Goal: Task Accomplishment & Management: Use online tool/utility

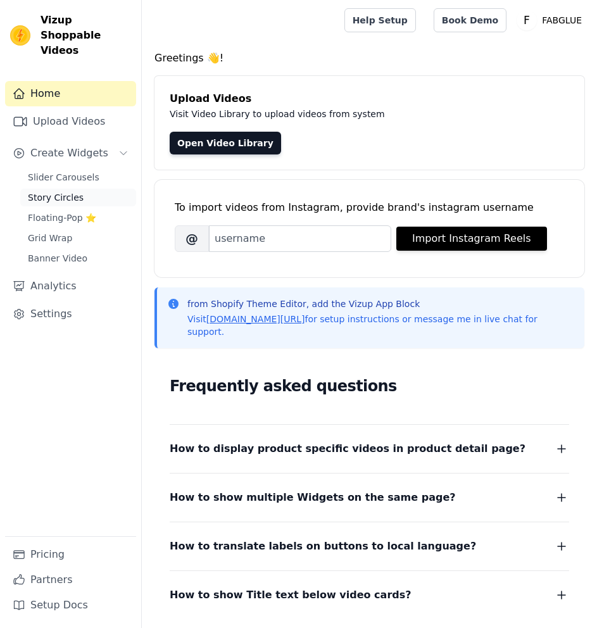
click at [83, 189] on link "Story Circles" at bounding box center [78, 198] width 116 height 18
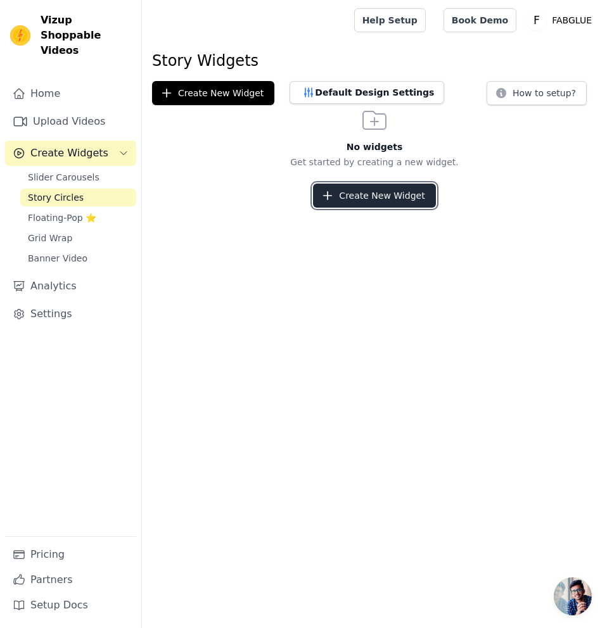
click at [414, 197] on button "Create New Widget" at bounding box center [374, 196] width 122 height 24
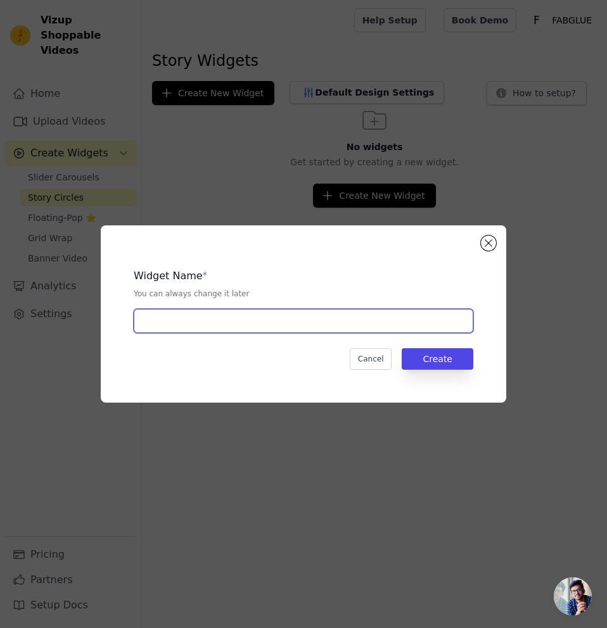
click at [418, 327] on input "text" at bounding box center [303, 321] width 339 height 24
type input "magic wrap"
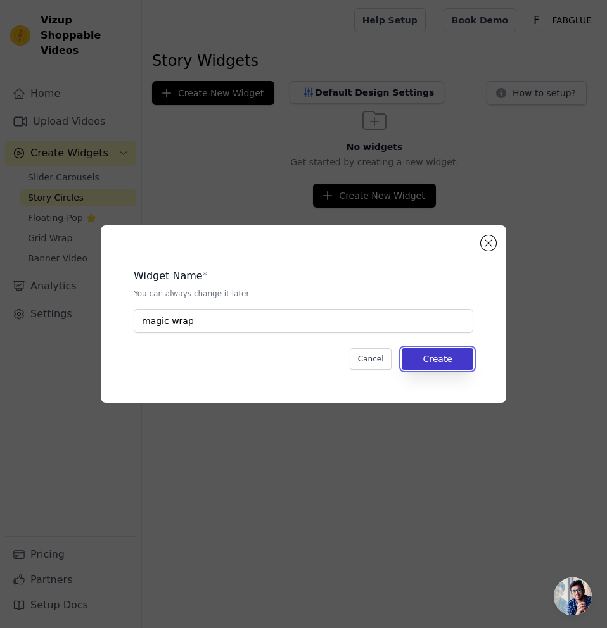
click at [435, 355] on button "Create" at bounding box center [438, 359] width 72 height 22
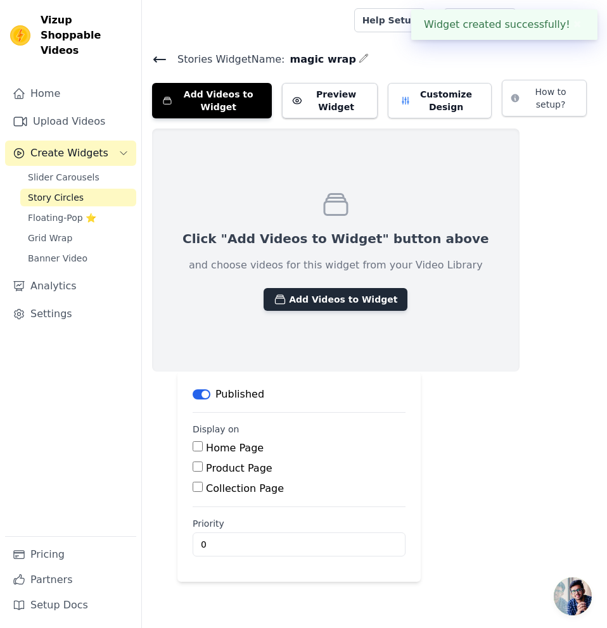
click at [330, 294] on button "Add Videos to Widget" at bounding box center [335, 299] width 144 height 23
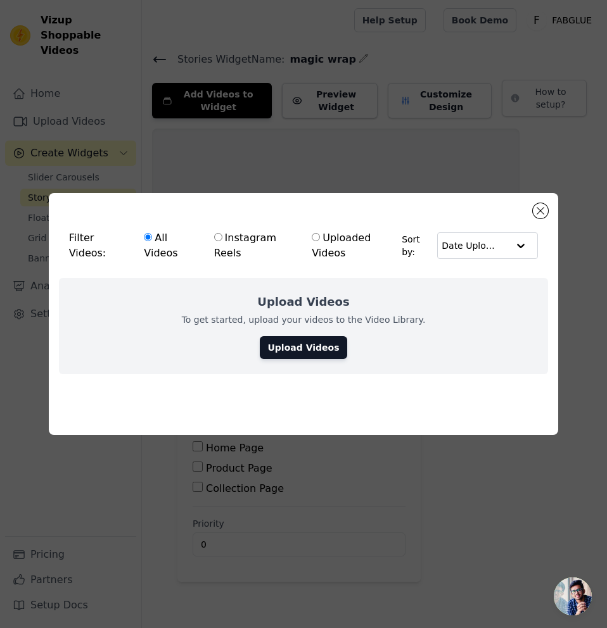
click at [532, 213] on div "Filter Videos: All Videos Instagram Reels Uploaded Videos Sort by: Date Uploaded" at bounding box center [304, 245] width 490 height 65
click at [536, 210] on button "Close modal" at bounding box center [540, 210] width 15 height 15
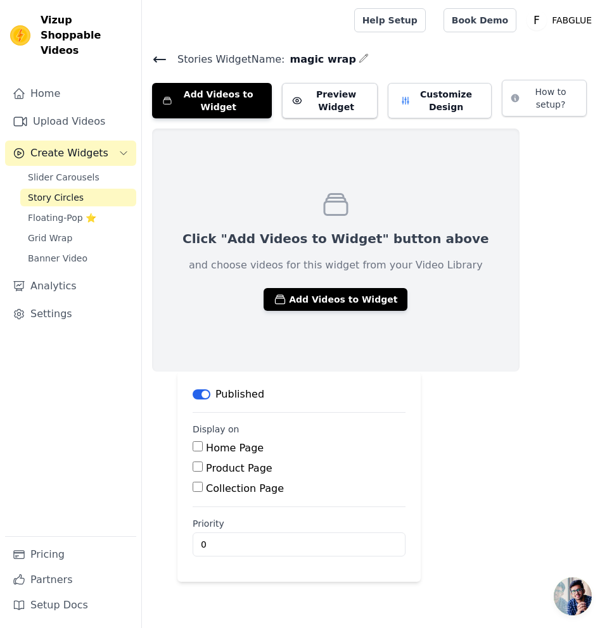
click at [203, 466] on div "Product Page" at bounding box center [299, 468] width 213 height 15
click at [194, 466] on input "Product Page" at bounding box center [198, 467] width 10 height 10
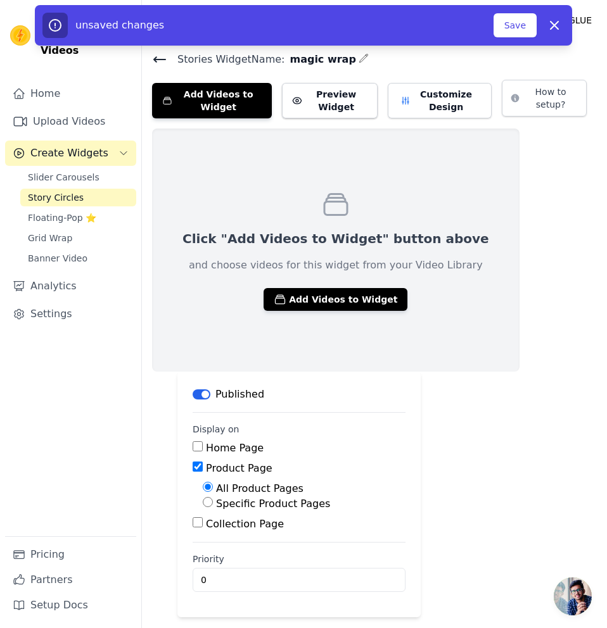
click at [201, 466] on input "Product Page" at bounding box center [198, 467] width 10 height 10
checkbox input "false"
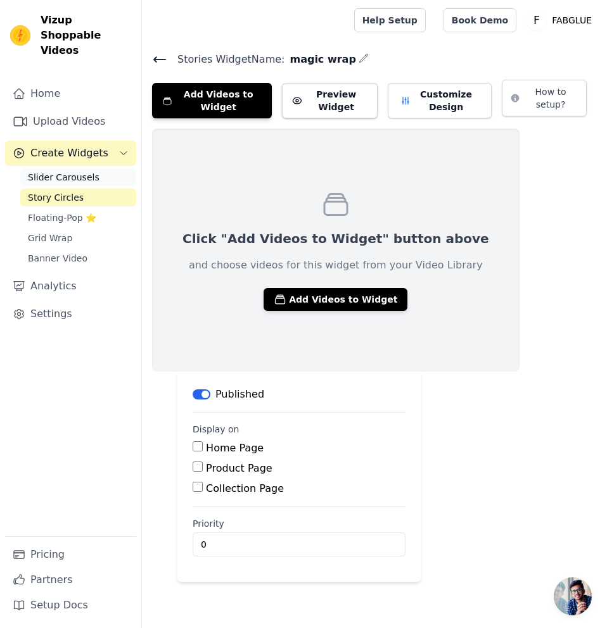
click at [86, 171] on span "Slider Carousels" at bounding box center [64, 177] width 72 height 13
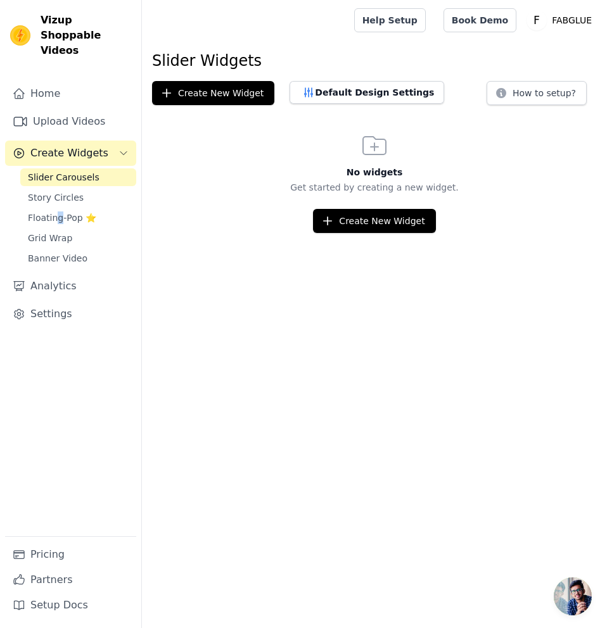
click at [56, 193] on div "Slider Carousels Story Circles Floating-Pop ⭐ Grid Wrap Banner Video" at bounding box center [78, 217] width 116 height 99
click at [58, 191] on span "Story Circles" at bounding box center [56, 197] width 56 height 13
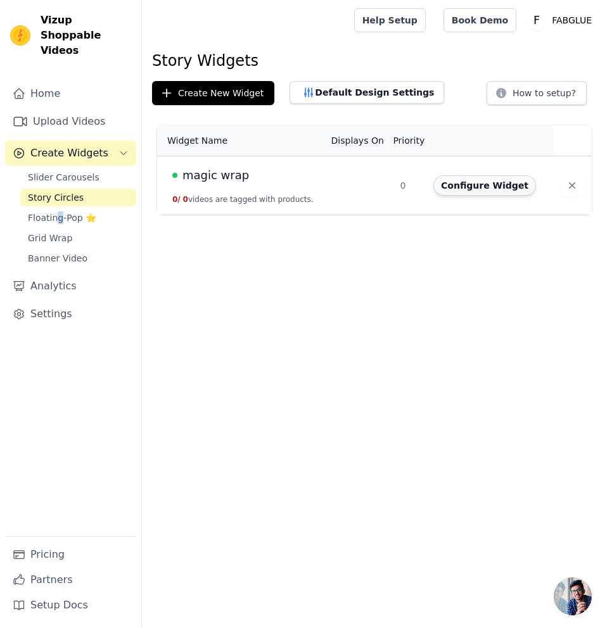
click at [467, 195] on button "Configure Widget" at bounding box center [484, 185] width 103 height 20
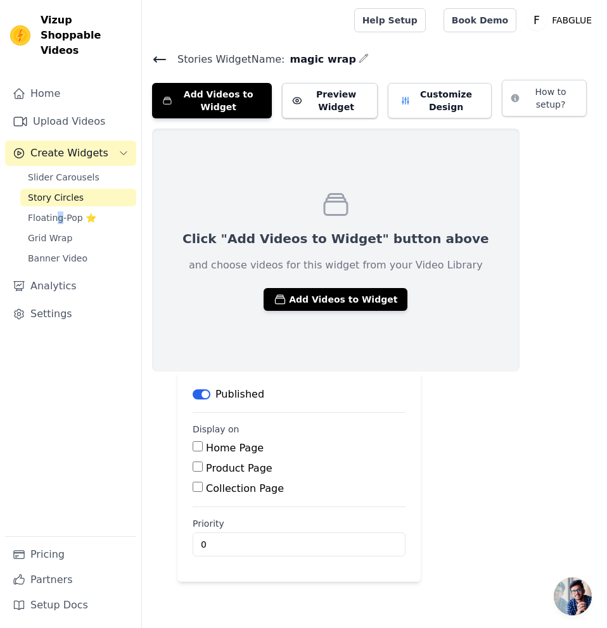
click at [198, 466] on input "Product Page" at bounding box center [198, 467] width 10 height 10
checkbox input "true"
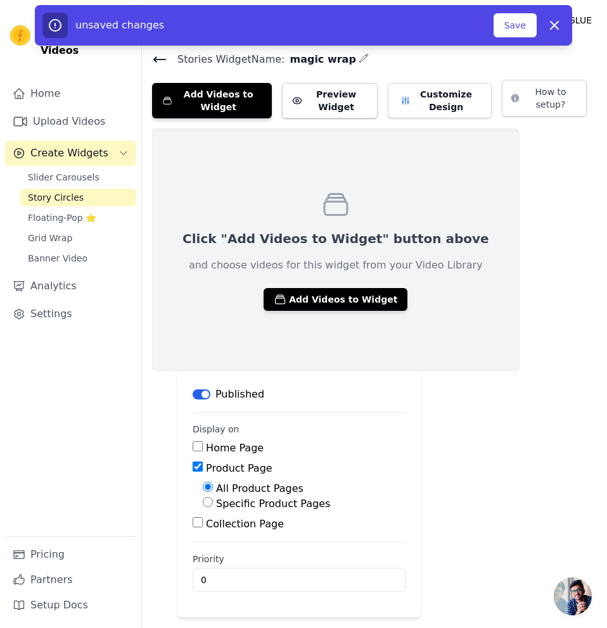
click at [213, 501] on div "Specific Product Pages" at bounding box center [304, 504] width 203 height 15
click at [207, 503] on input "Specific Product Pages" at bounding box center [208, 502] width 10 height 10
radio input "true"
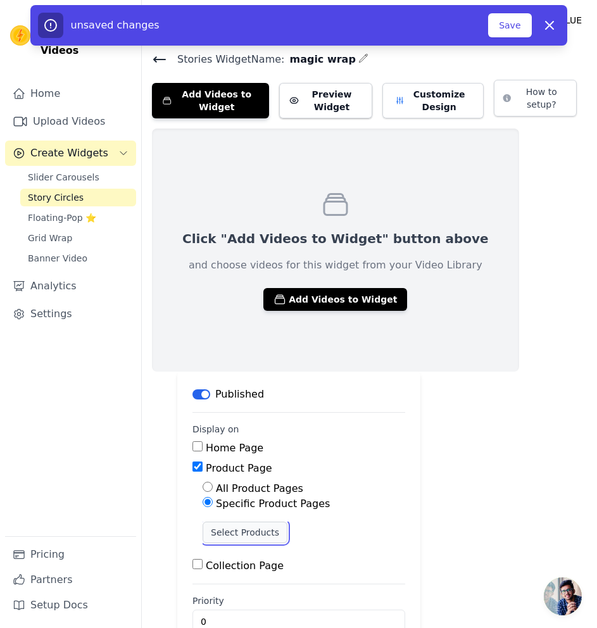
click at [225, 528] on button "Select Products" at bounding box center [245, 533] width 85 height 22
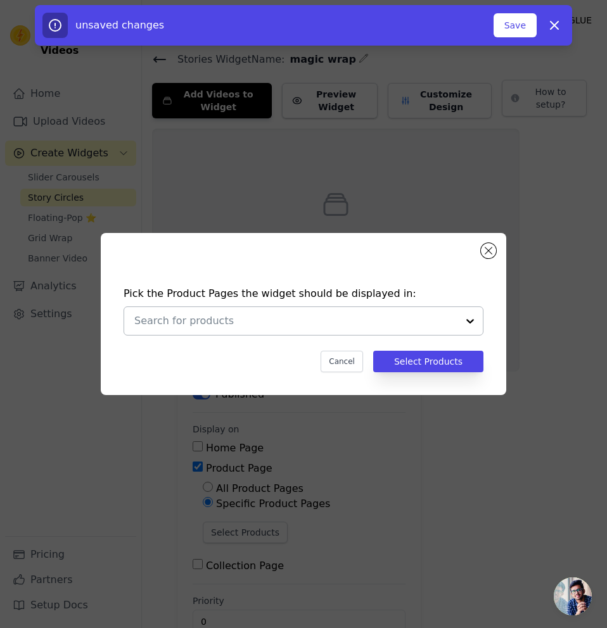
click at [317, 324] on input "text" at bounding box center [295, 321] width 323 height 15
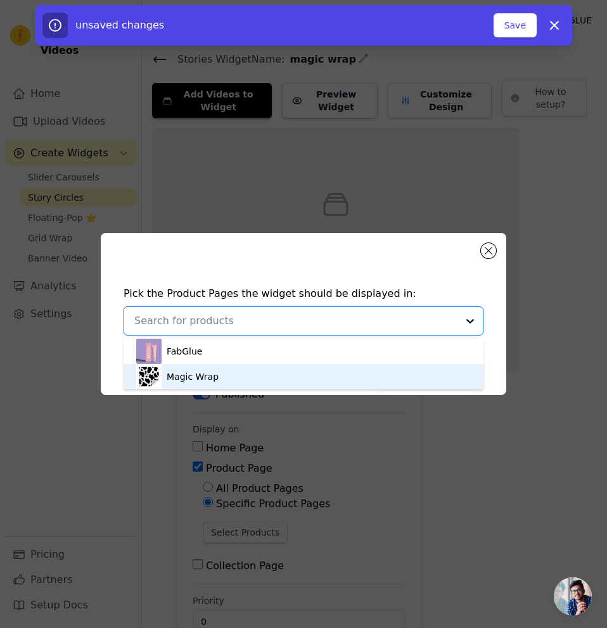
click at [279, 377] on div "Magic Wrap" at bounding box center [303, 376] width 334 height 25
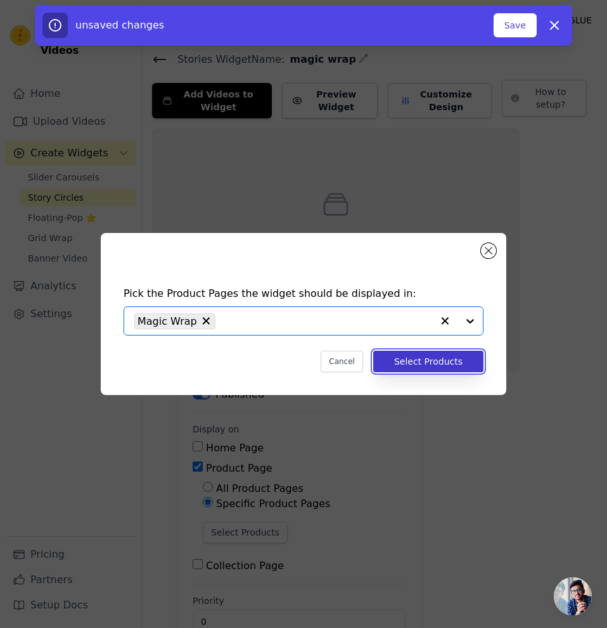
click at [409, 362] on button "Select Products" at bounding box center [428, 362] width 110 height 22
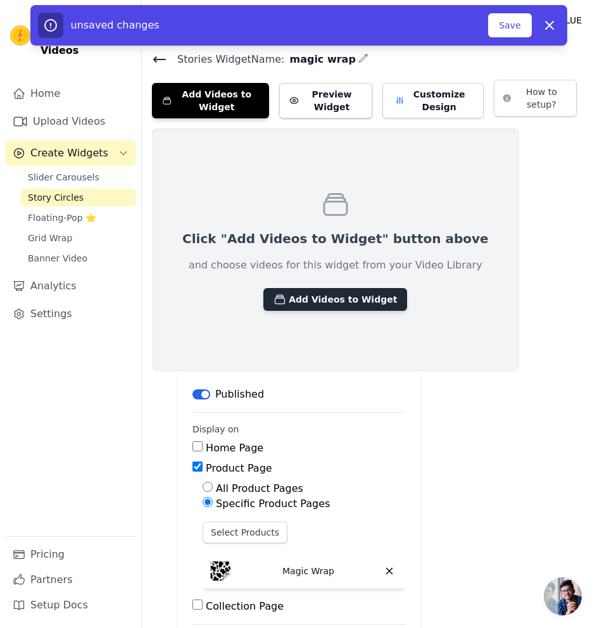
click at [322, 304] on button "Add Videos to Widget" at bounding box center [335, 299] width 144 height 23
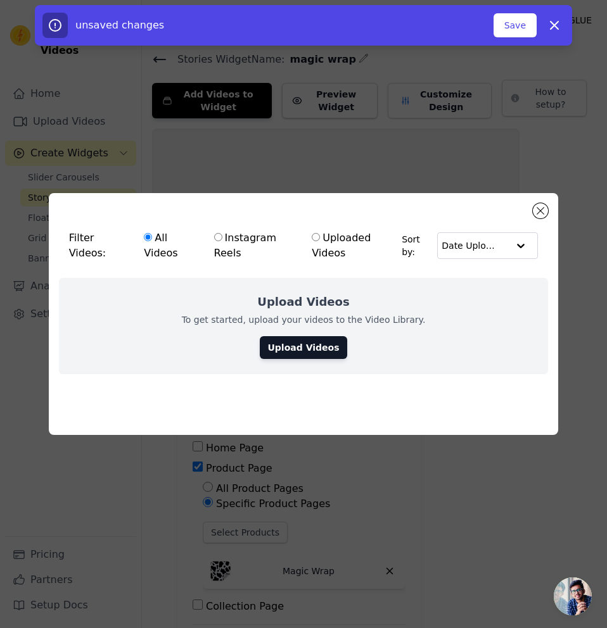
click at [216, 233] on input "Instagram Reels" at bounding box center [218, 237] width 8 height 8
radio input "true"
click at [148, 234] on input "All Videos" at bounding box center [148, 237] width 8 height 8
radio input "true"
click at [290, 336] on link "Upload Videos" at bounding box center [303, 347] width 87 height 23
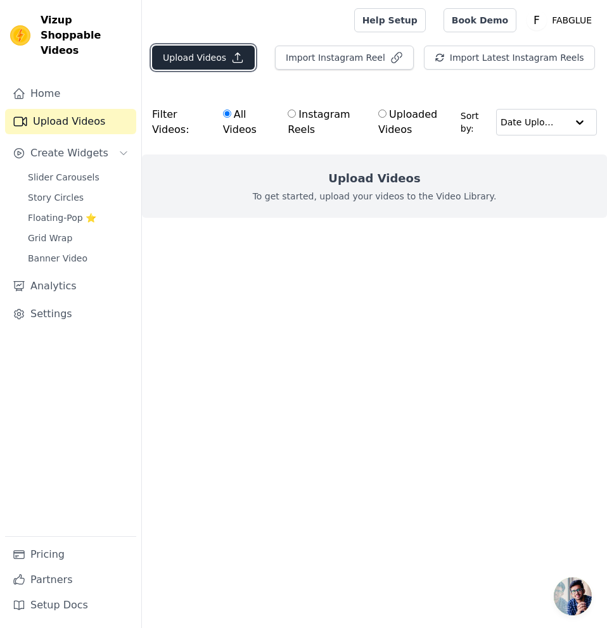
click at [231, 63] on icon "button" at bounding box center [237, 57] width 13 height 13
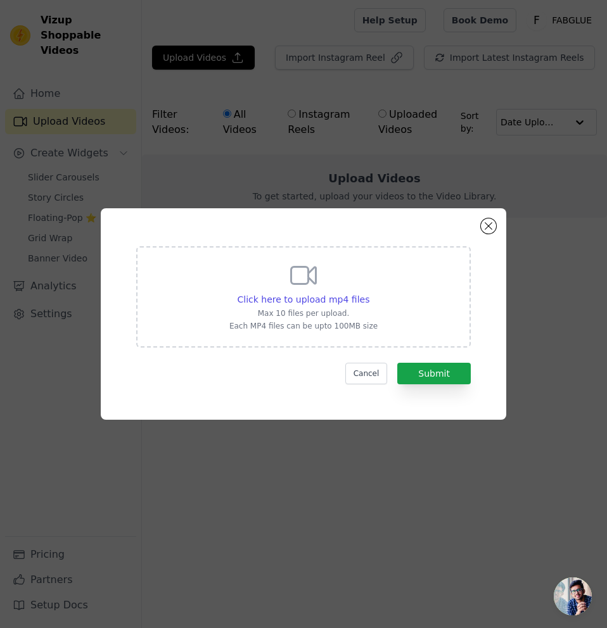
click at [404, 319] on div "Click here to upload mp4 files Max 10 files per upload. Each MP4 files can be u…" at bounding box center [303, 296] width 334 height 101
click at [369, 293] on input "Click here to upload mp4 files Max 10 files per upload. Each MP4 files can be u…" at bounding box center [369, 293] width 1 height 1
click at [428, 263] on div "Click here to upload mp4 files Max 10 files per upload. Each MP4 files can be u…" at bounding box center [303, 296] width 334 height 101
click at [369, 293] on input "Click here to upload mp4 files Max 10 files per upload. Each MP4 files can be u…" at bounding box center [369, 293] width 1 height 1
click at [362, 261] on div "Click here to upload mp4 files Max 10 files per upload. Each MP4 files can be u…" at bounding box center [303, 295] width 148 height 71
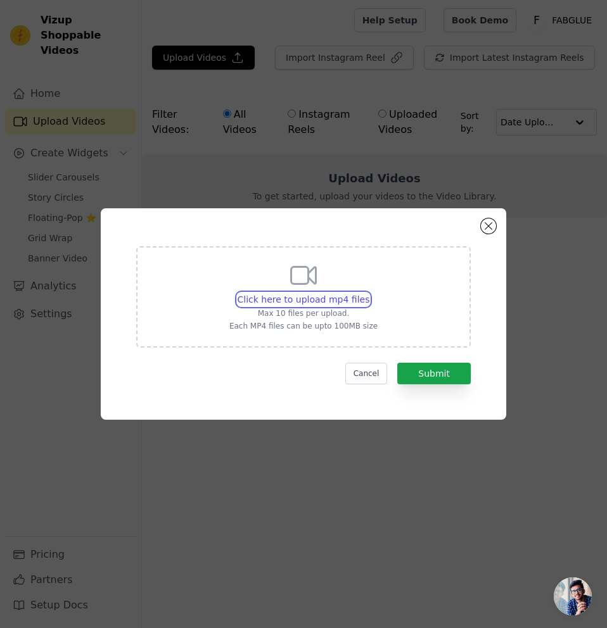
click at [369, 293] on input "Click here to upload mp4 files Max 10 files per upload. Each MP4 files can be u…" at bounding box center [369, 293] width 1 height 1
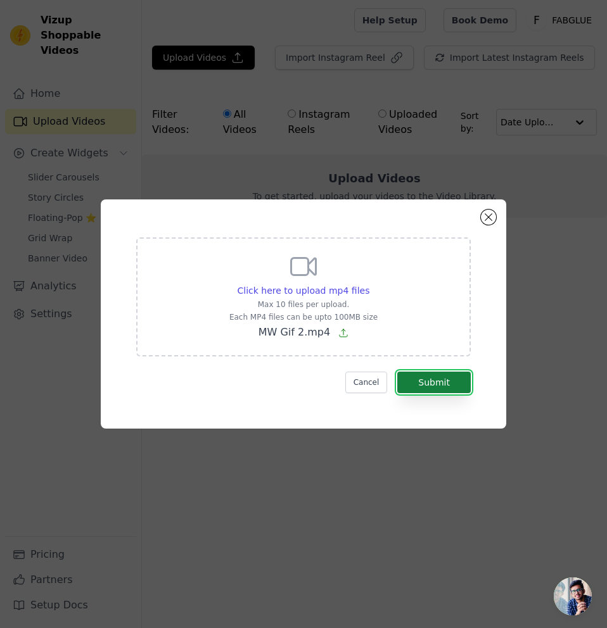
click at [440, 381] on button "Submit" at bounding box center [433, 383] width 73 height 22
click at [421, 263] on div "Click here to upload mp4 files Max 10 files per upload. Each MP4 files can be u…" at bounding box center [303, 297] width 334 height 119
click at [369, 284] on input "Click here to upload mp4 files Max 10 files per upload. Each MP4 files can be u…" at bounding box center [369, 284] width 1 height 1
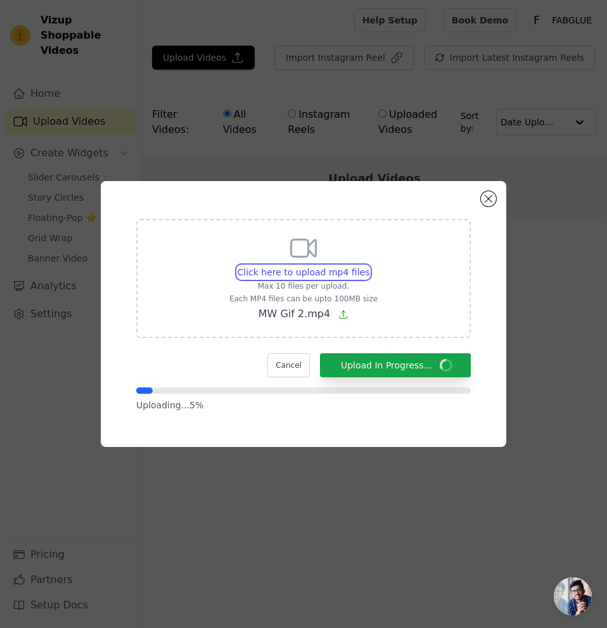
type input "C:\fakepath\MW Gif 5.mp4"
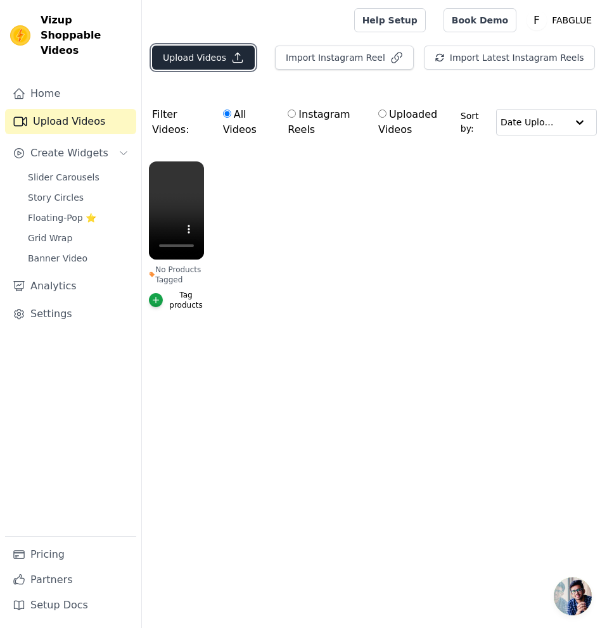
click at [215, 50] on button "Upload Videos" at bounding box center [203, 58] width 103 height 24
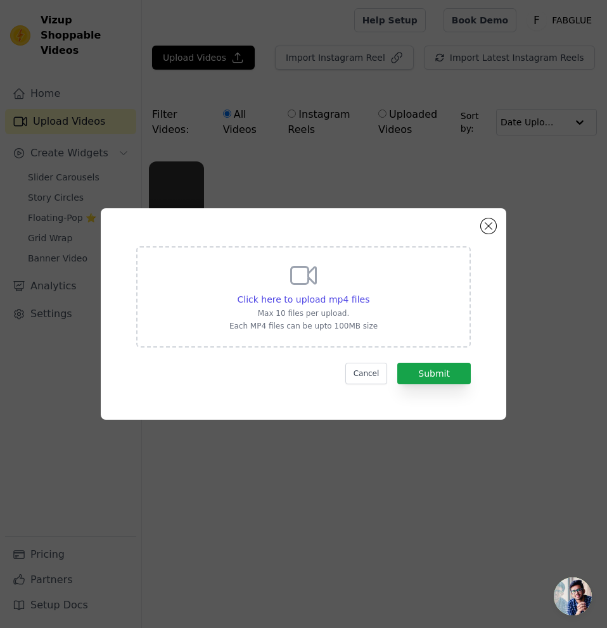
click at [307, 269] on icon at bounding box center [303, 275] width 25 height 17
click at [369, 293] on input "Click here to upload mp4 files Max 10 files per upload. Each MP4 files can be u…" at bounding box center [369, 293] width 1 height 1
type input "C:\fakepath\MW Gif 5.mp4"
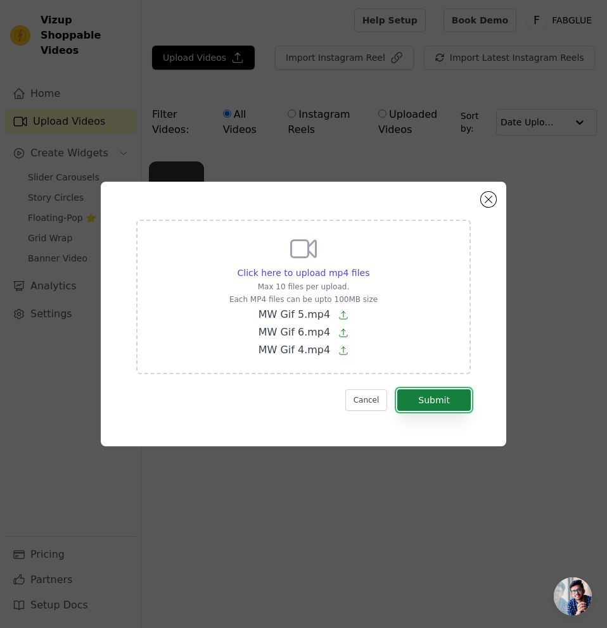
click at [441, 393] on button "Submit" at bounding box center [433, 401] width 73 height 22
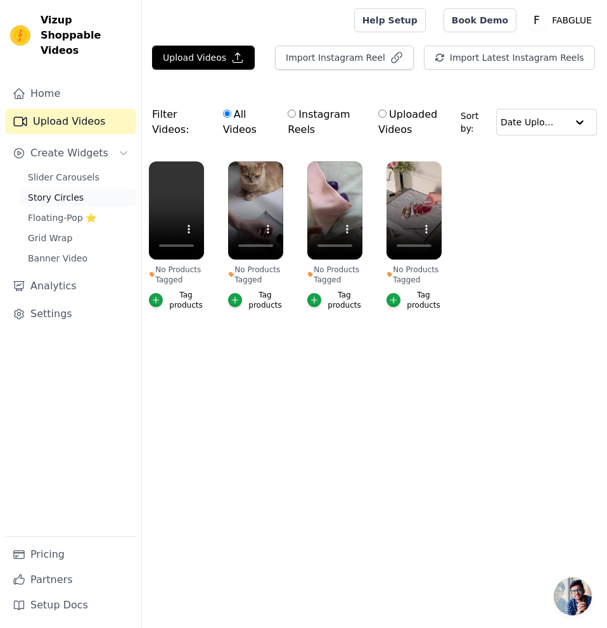
click at [74, 191] on span "Story Circles" at bounding box center [56, 197] width 56 height 13
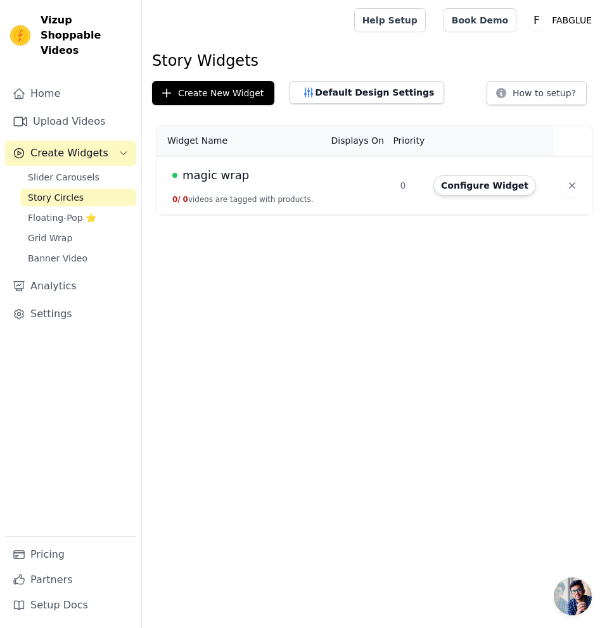
click at [255, 168] on div "magic wrap" at bounding box center [244, 176] width 144 height 18
click at [460, 181] on button "Configure Widget" at bounding box center [484, 185] width 103 height 20
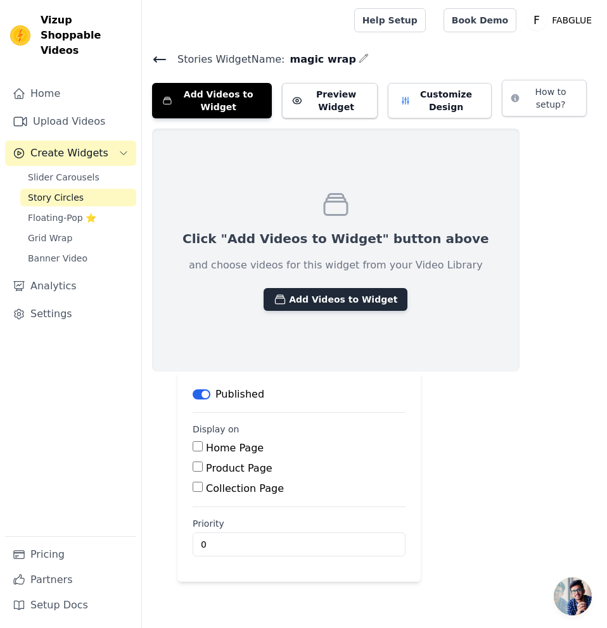
click at [319, 303] on button "Add Videos to Widget" at bounding box center [335, 299] width 144 height 23
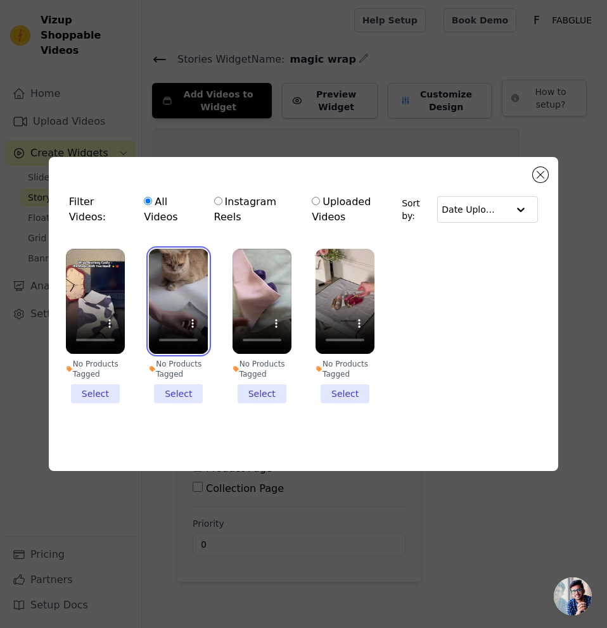
click at [167, 267] on video at bounding box center [178, 301] width 59 height 105
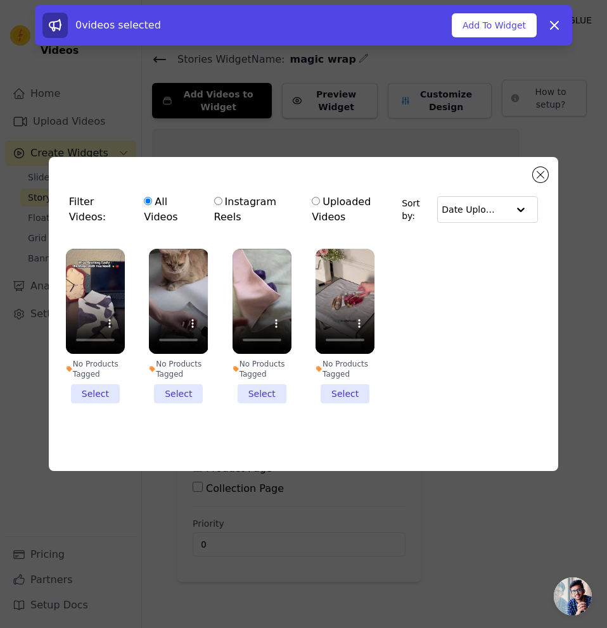
click at [97, 391] on li "No Products Tagged Select" at bounding box center [95, 326] width 59 height 155
click at [0, 0] on input "No Products Tagged Select" at bounding box center [0, 0] width 0 height 0
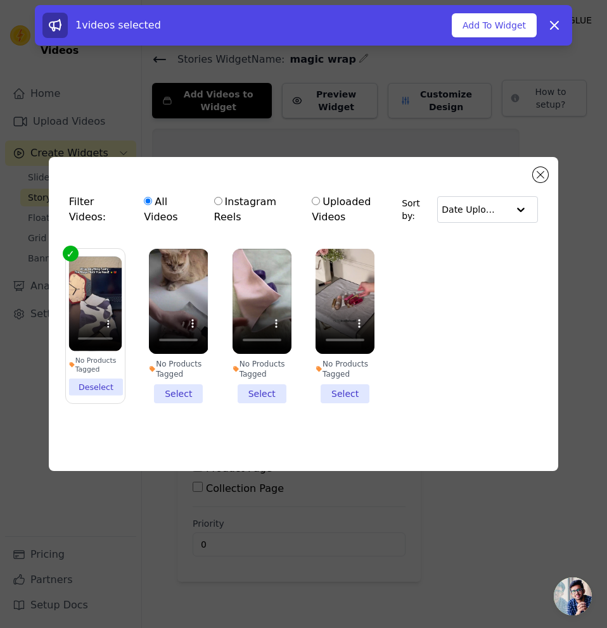
click at [168, 384] on li "No Products Tagged Select" at bounding box center [178, 326] width 59 height 155
click at [0, 0] on input "No Products Tagged Select" at bounding box center [0, 0] width 0 height 0
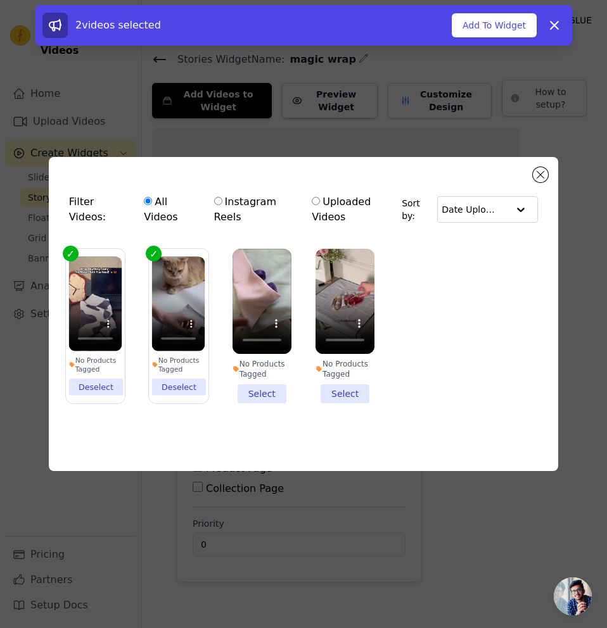
click at [264, 390] on li "No Products Tagged Select" at bounding box center [261, 326] width 59 height 155
click at [0, 0] on input "No Products Tagged Select" at bounding box center [0, 0] width 0 height 0
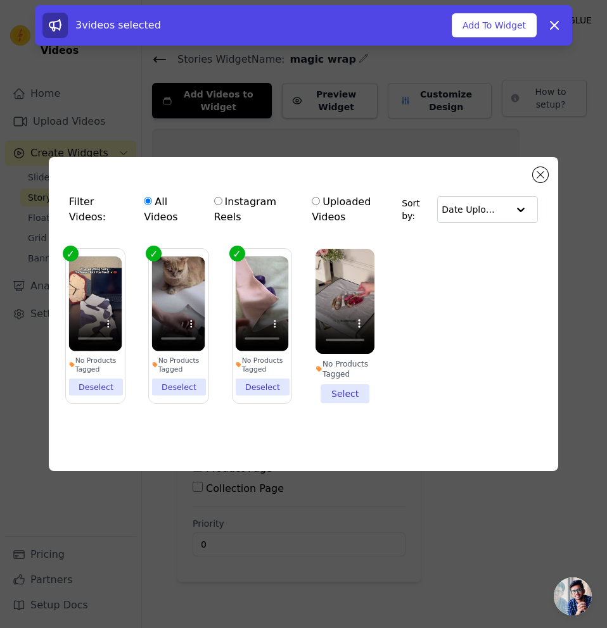
click at [329, 387] on li "No Products Tagged Select" at bounding box center [344, 326] width 59 height 155
click at [0, 0] on input "No Products Tagged Select" at bounding box center [0, 0] width 0 height 0
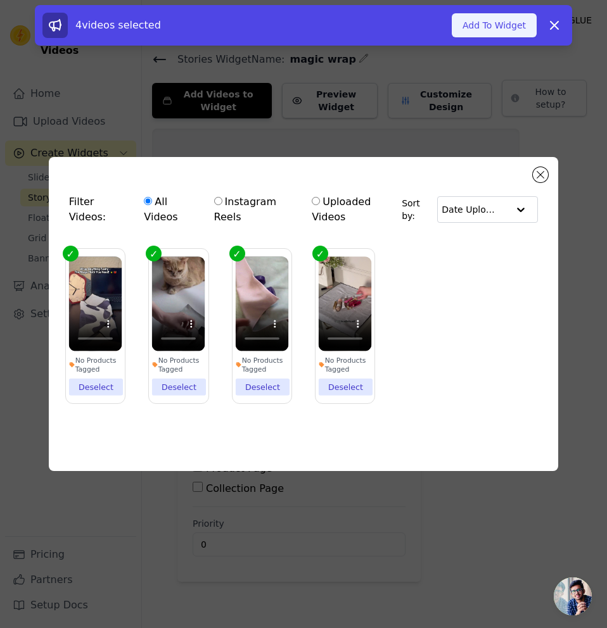
click at [492, 22] on button "Add To Widget" at bounding box center [494, 25] width 85 height 24
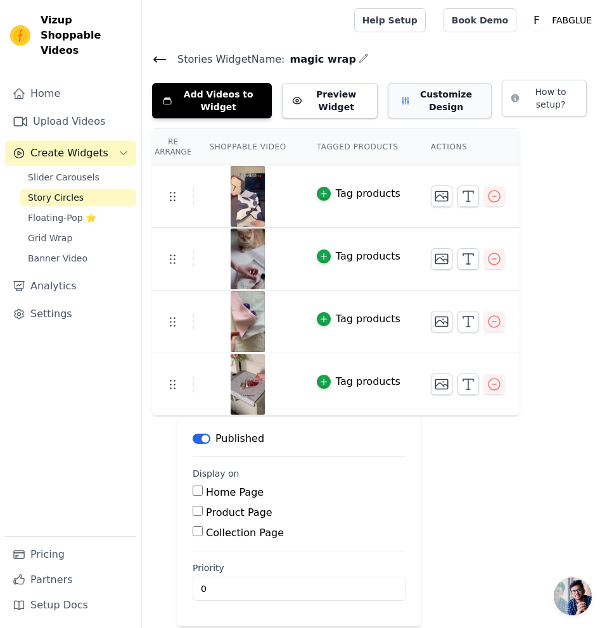
click at [444, 107] on button "Customize Design" at bounding box center [440, 100] width 104 height 35
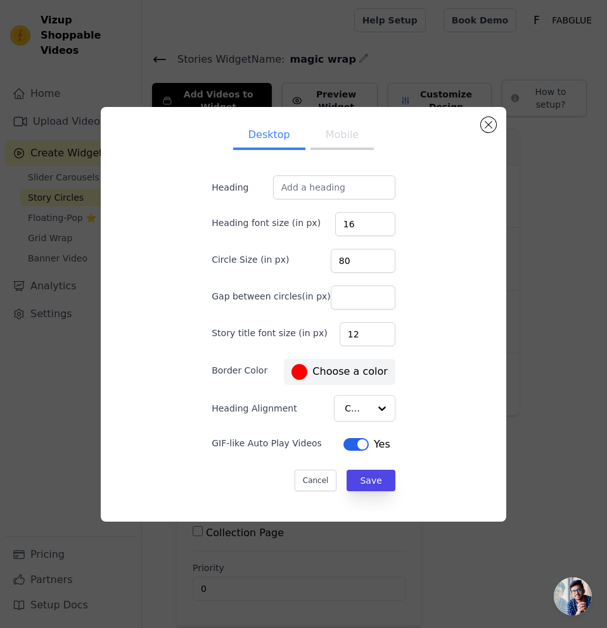
click at [339, 141] on button "Mobile" at bounding box center [341, 136] width 63 height 28
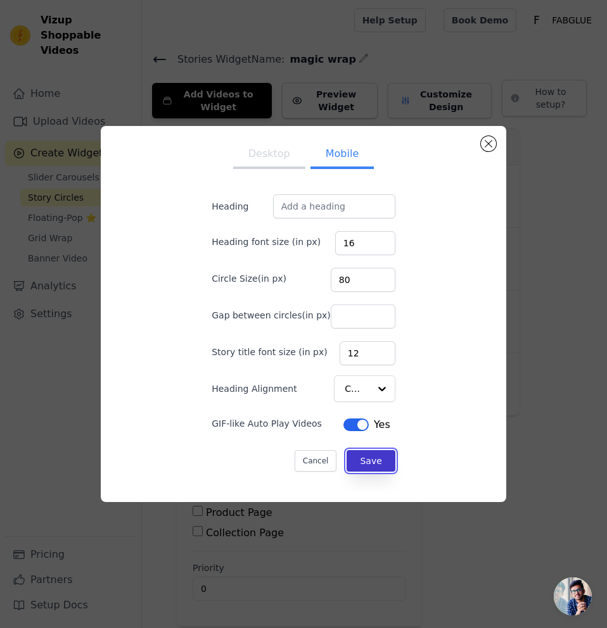
click at [354, 455] on button "Save" at bounding box center [370, 461] width 48 height 22
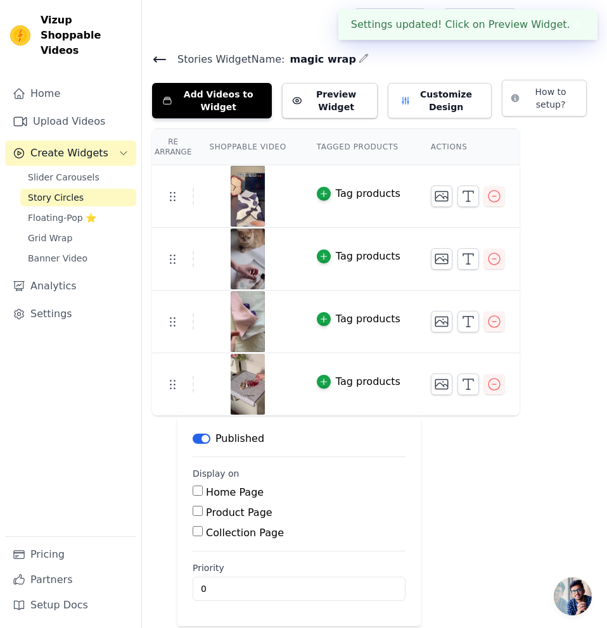
click at [202, 512] on input "Product Page" at bounding box center [198, 511] width 10 height 10
checkbox input "true"
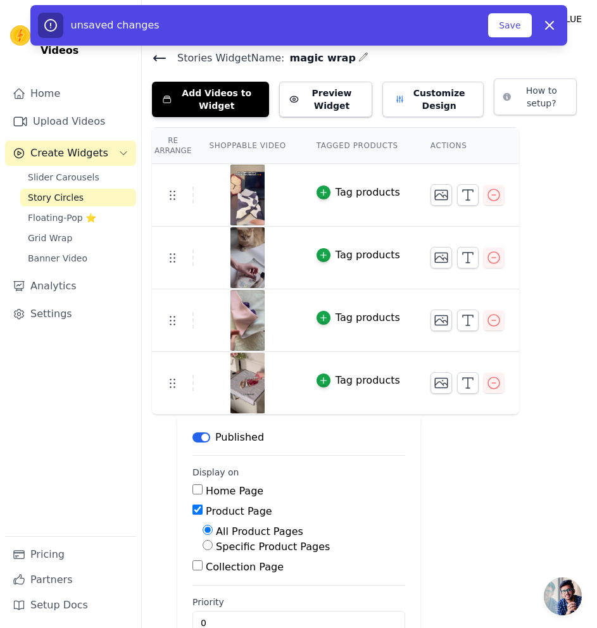
scroll to position [33, 0]
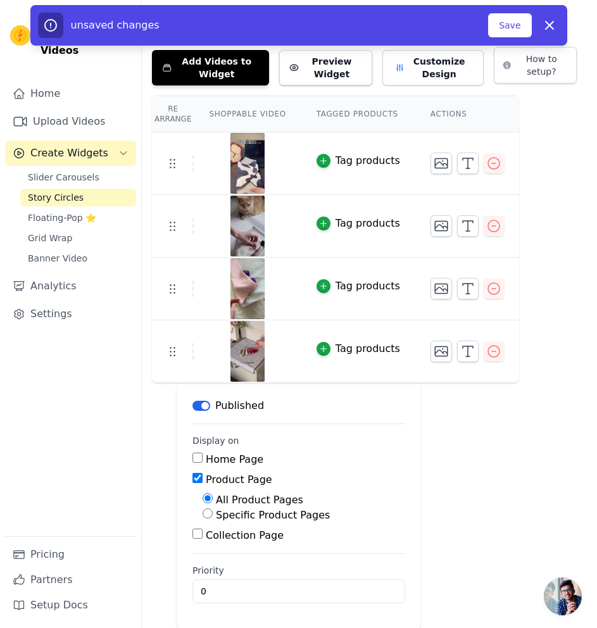
click at [207, 515] on input "Specific Product Pages" at bounding box center [208, 514] width 10 height 10
radio input "true"
click at [222, 542] on button "Select Products" at bounding box center [245, 544] width 85 height 22
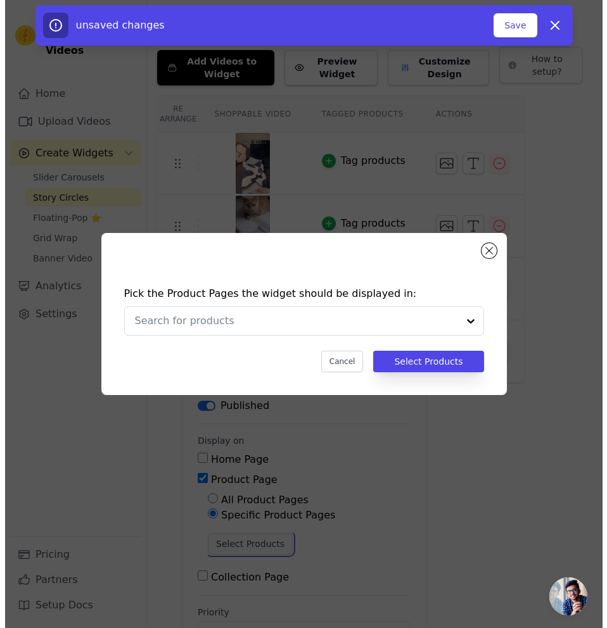
scroll to position [0, 0]
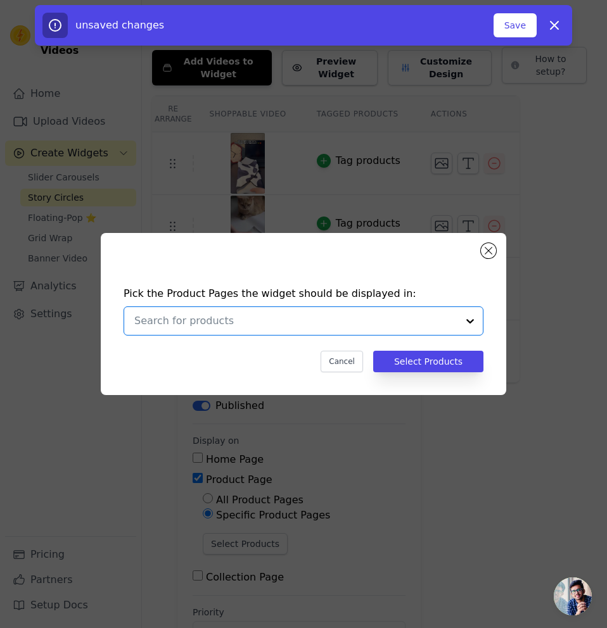
drag, startPoint x: 385, startPoint y: 317, endPoint x: 377, endPoint y: 327, distance: 12.7
click at [385, 317] on input "text" at bounding box center [295, 321] width 323 height 15
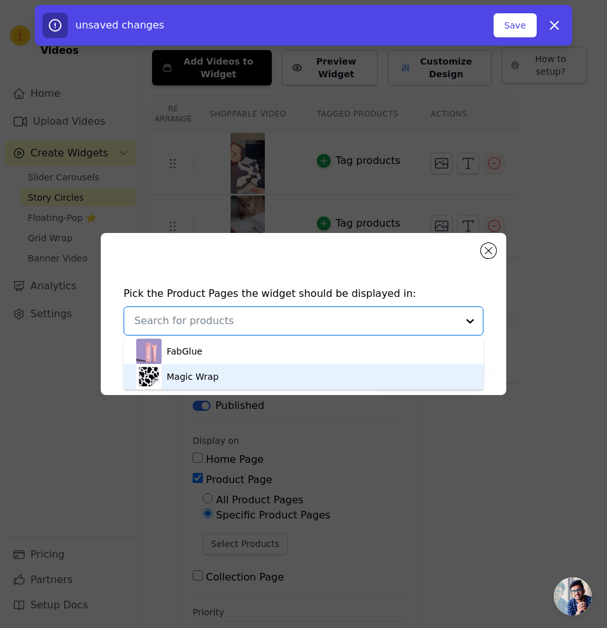
click at [320, 369] on div "Magic Wrap" at bounding box center [303, 376] width 334 height 25
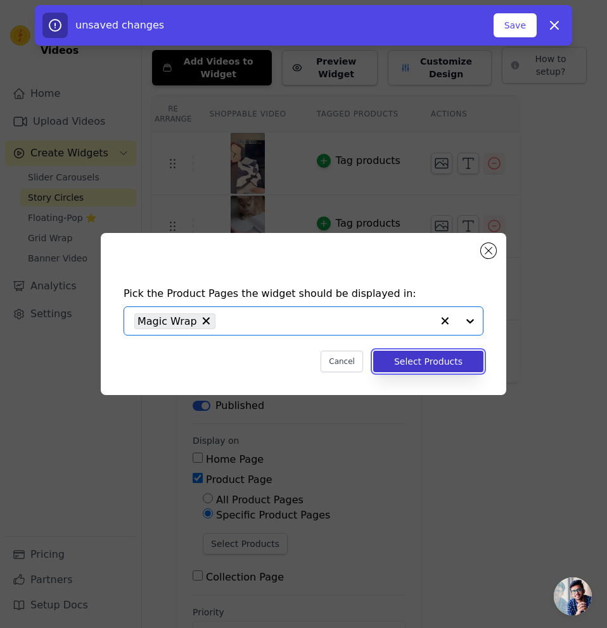
click at [407, 362] on button "Select Products" at bounding box center [428, 362] width 110 height 22
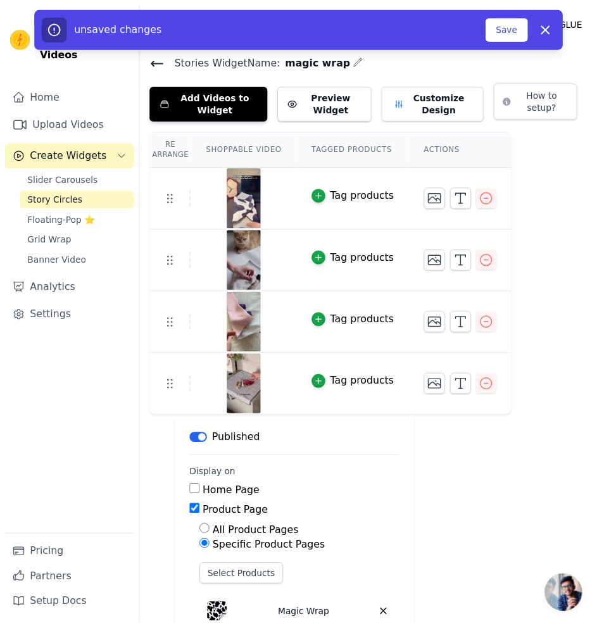
scroll to position [33, 0]
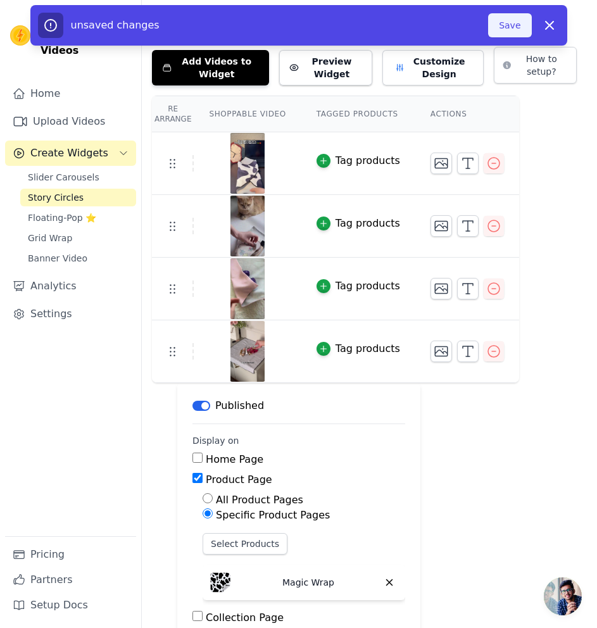
click at [517, 27] on button "Save" at bounding box center [509, 25] width 43 height 24
click at [507, 22] on button "Save" at bounding box center [509, 25] width 43 height 24
click at [508, 22] on button "Save" at bounding box center [509, 25] width 43 height 24
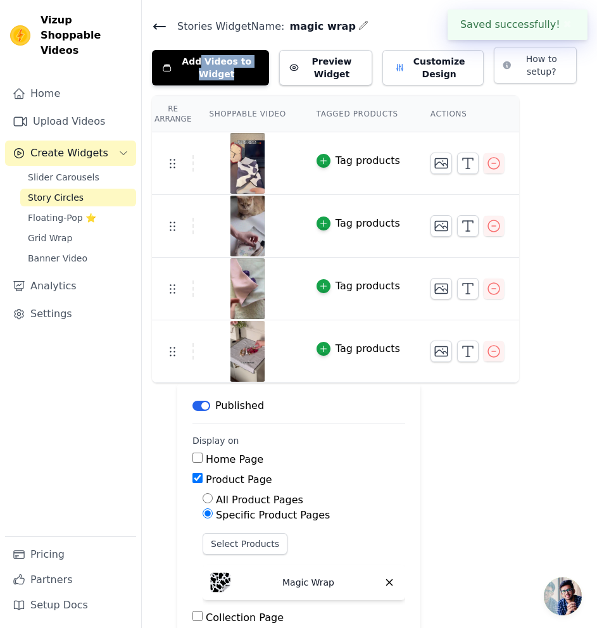
click at [508, 22] on h4 "Stories Widget Name: magic wrap" at bounding box center [369, 26] width 435 height 17
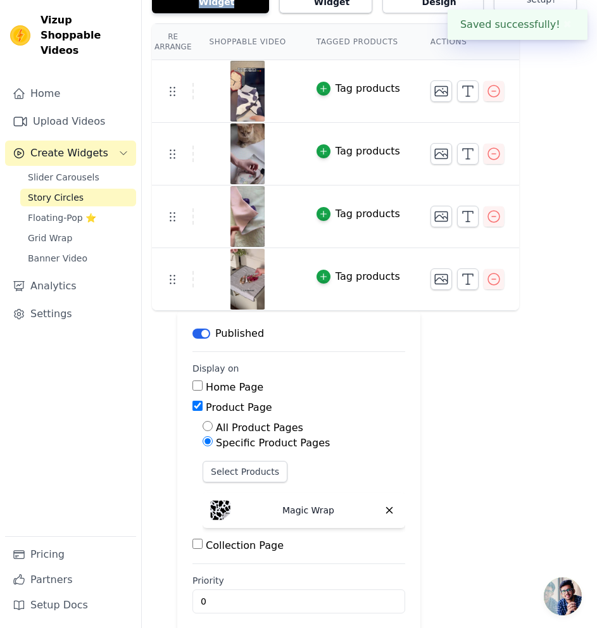
scroll to position [115, 0]
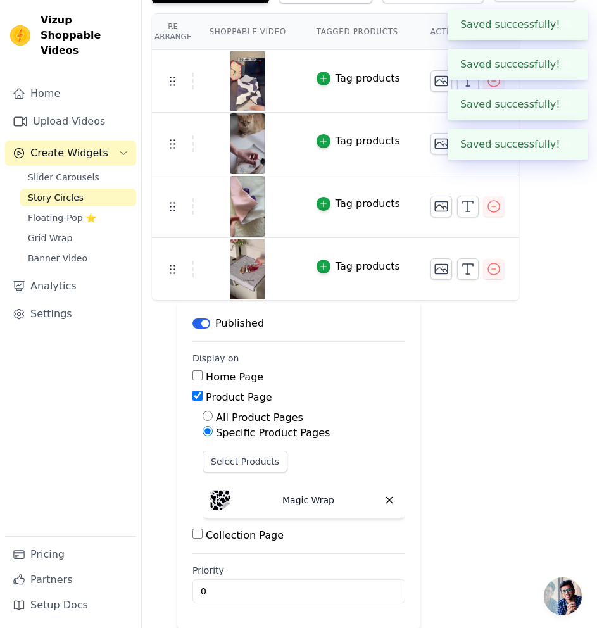
click at [485, 429] on div "Re Arrange Shoppable Video Tagged Products Actions Tag products Tag products Ta…" at bounding box center [369, 321] width 455 height 616
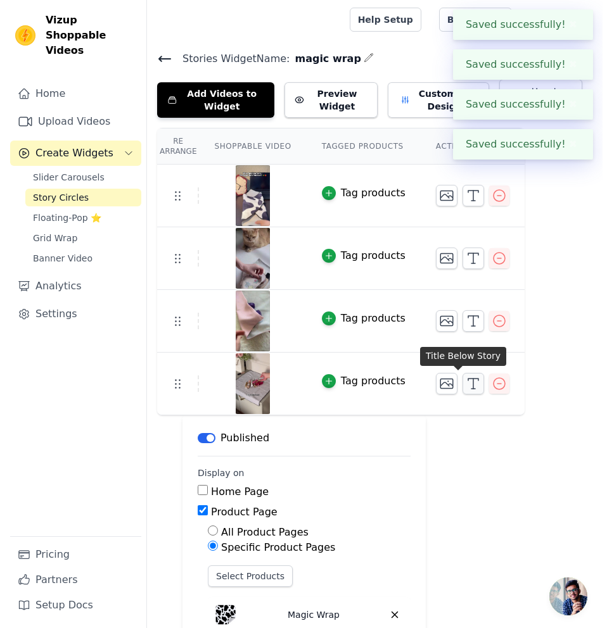
scroll to position [0, 0]
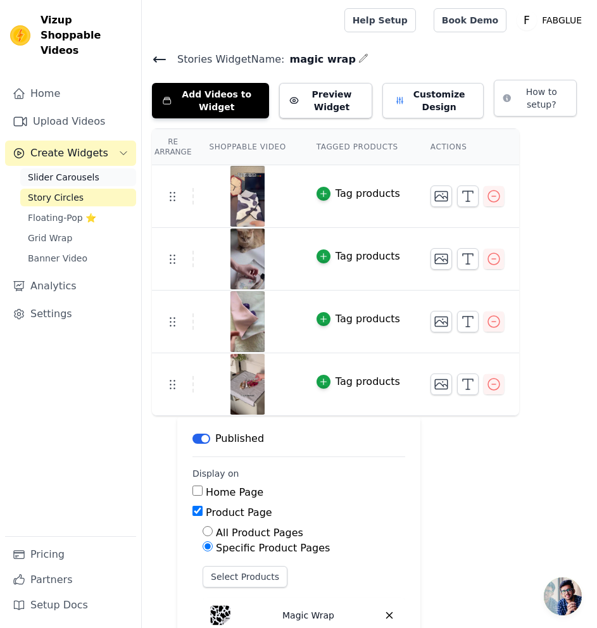
click at [102, 168] on link "Slider Carousels" at bounding box center [78, 177] width 116 height 18
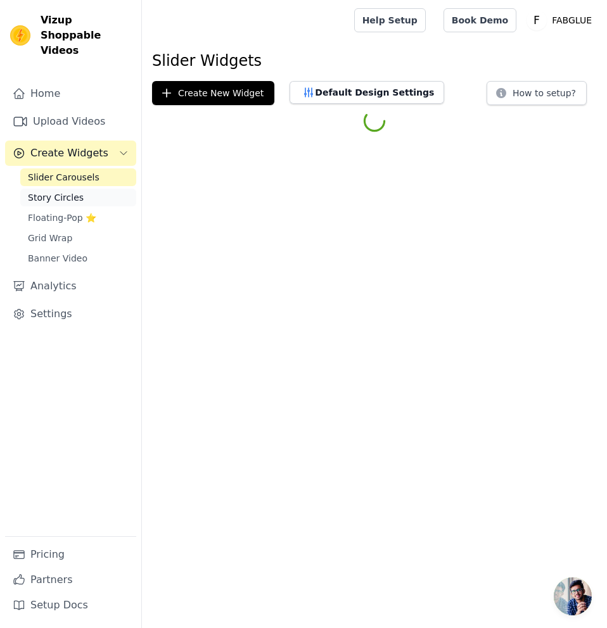
click at [101, 189] on link "Story Circles" at bounding box center [78, 198] width 116 height 18
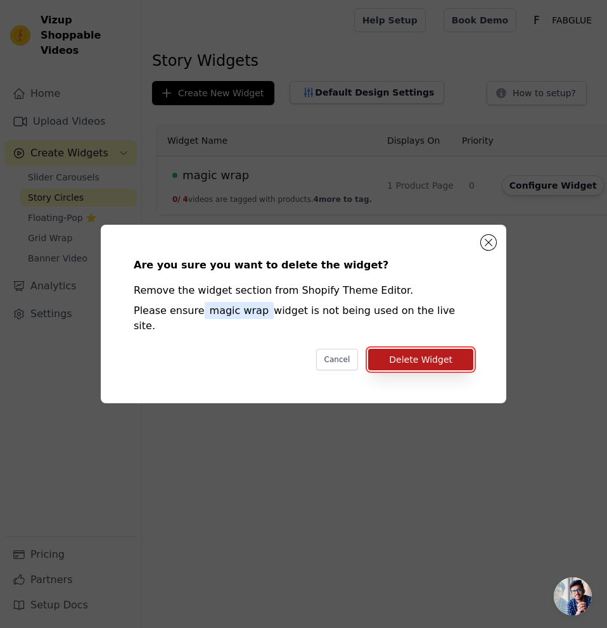
click at [422, 355] on button "Delete Widget" at bounding box center [420, 360] width 105 height 22
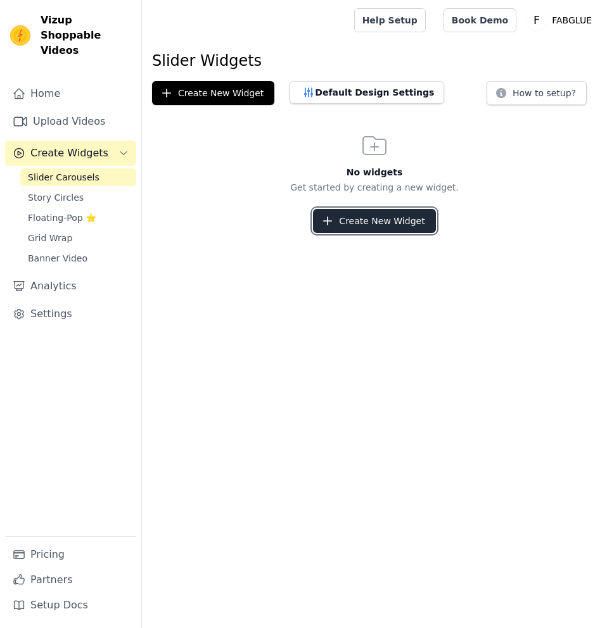
click at [339, 220] on button "Create New Widget" at bounding box center [374, 221] width 122 height 24
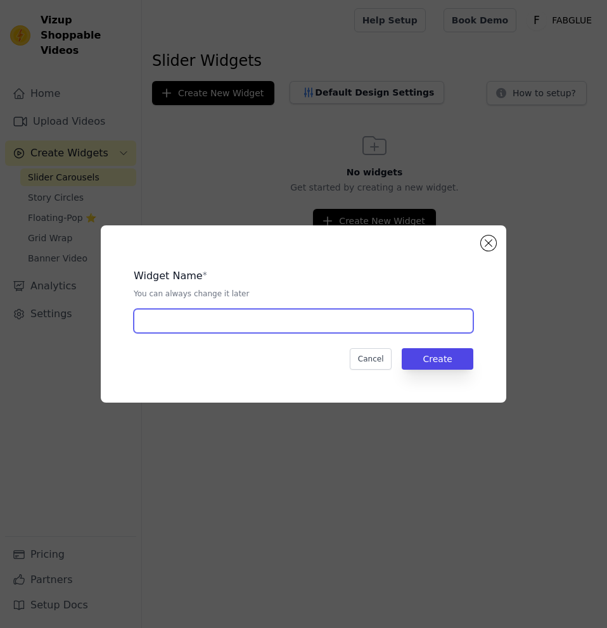
click at [417, 326] on input "text" at bounding box center [303, 321] width 339 height 24
type input "magic wrap"
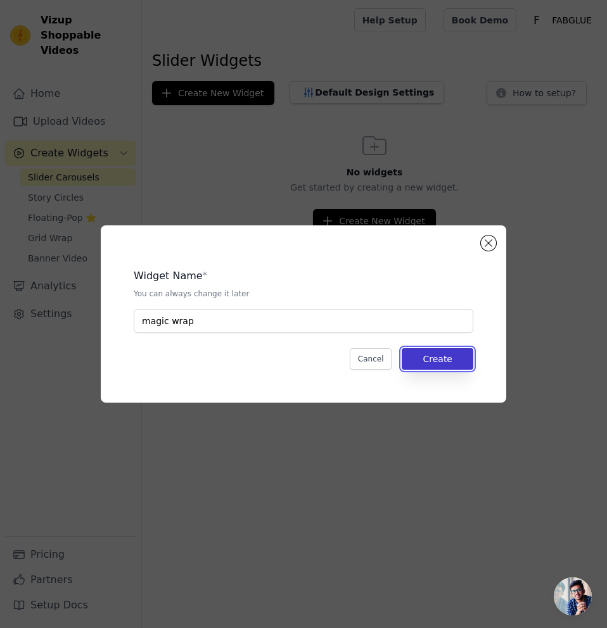
click at [457, 364] on button "Create" at bounding box center [438, 359] width 72 height 22
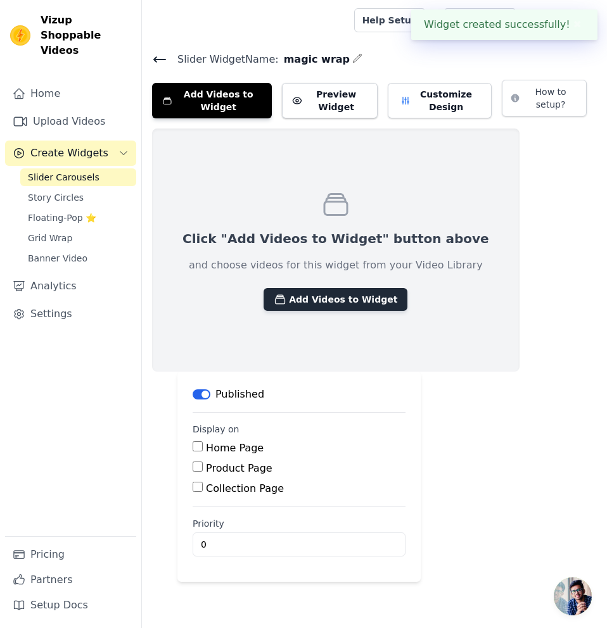
click at [325, 300] on button "Add Videos to Widget" at bounding box center [335, 299] width 144 height 23
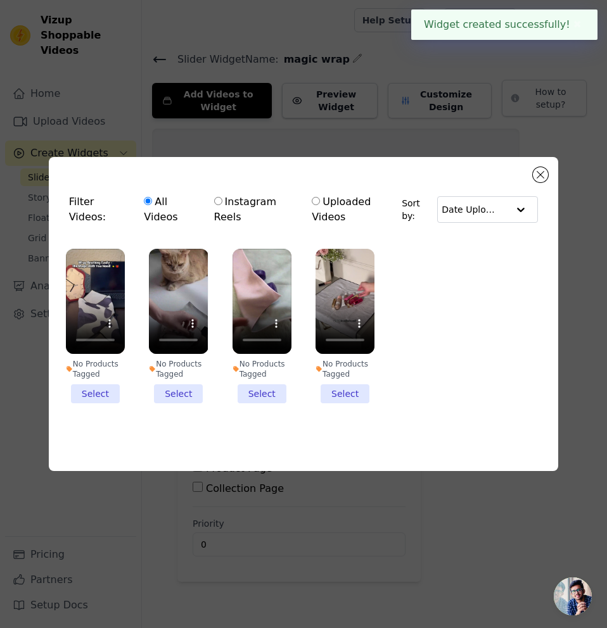
click at [95, 390] on li "No Products Tagged Select" at bounding box center [95, 326] width 59 height 155
click at [0, 0] on input "No Products Tagged Select" at bounding box center [0, 0] width 0 height 0
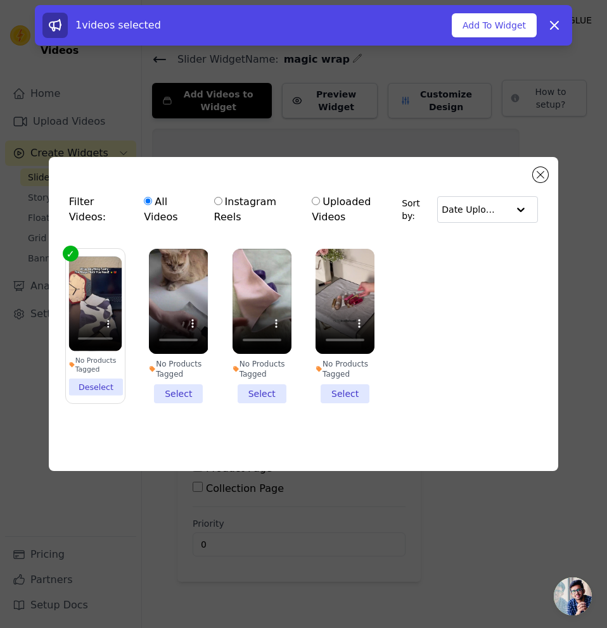
click at [186, 391] on li "No Products Tagged Select" at bounding box center [178, 326] width 59 height 155
click at [0, 0] on input "No Products Tagged Select" at bounding box center [0, 0] width 0 height 0
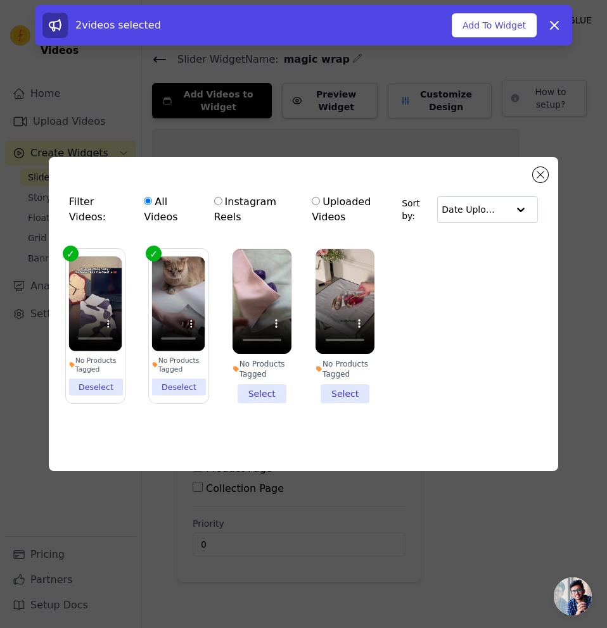
click at [251, 388] on li "No Products Tagged Select" at bounding box center [261, 326] width 59 height 155
click at [0, 0] on input "No Products Tagged Select" at bounding box center [0, 0] width 0 height 0
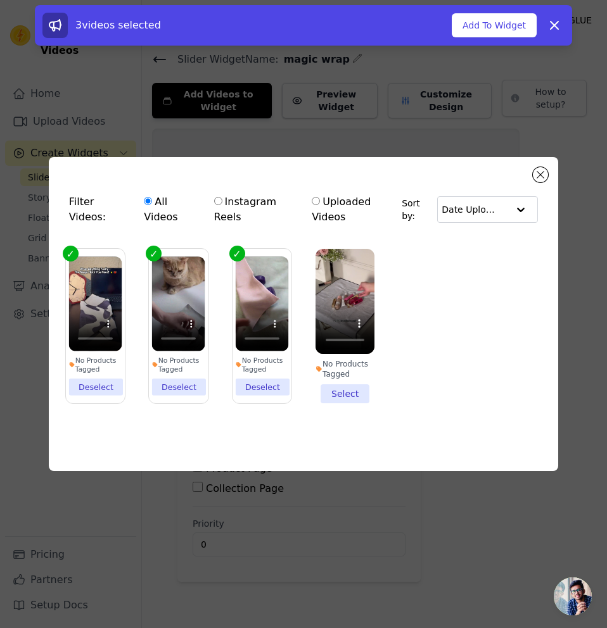
click at [341, 388] on li "No Products Tagged Select" at bounding box center [344, 326] width 59 height 155
click at [0, 0] on input "No Products Tagged Select" at bounding box center [0, 0] width 0 height 0
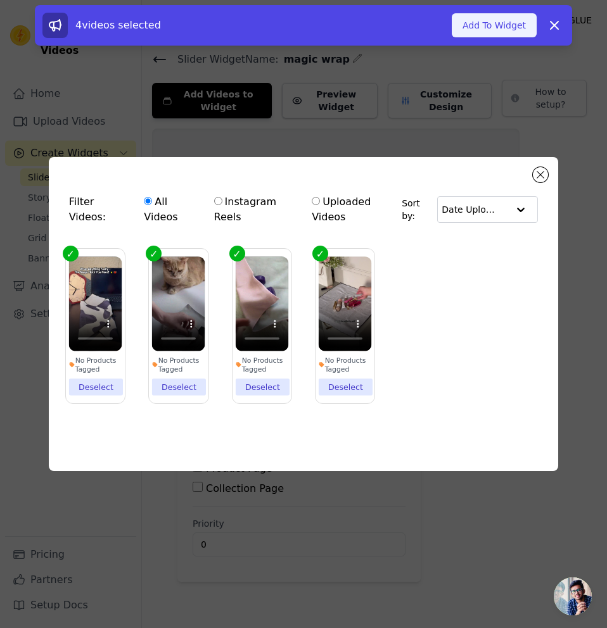
click at [509, 21] on button "Add To Widget" at bounding box center [494, 25] width 85 height 24
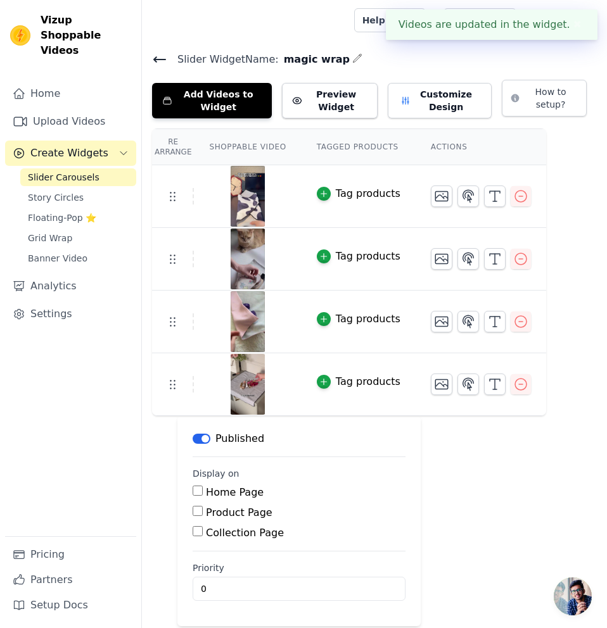
click at [196, 514] on input "Product Page" at bounding box center [198, 511] width 10 height 10
checkbox input "true"
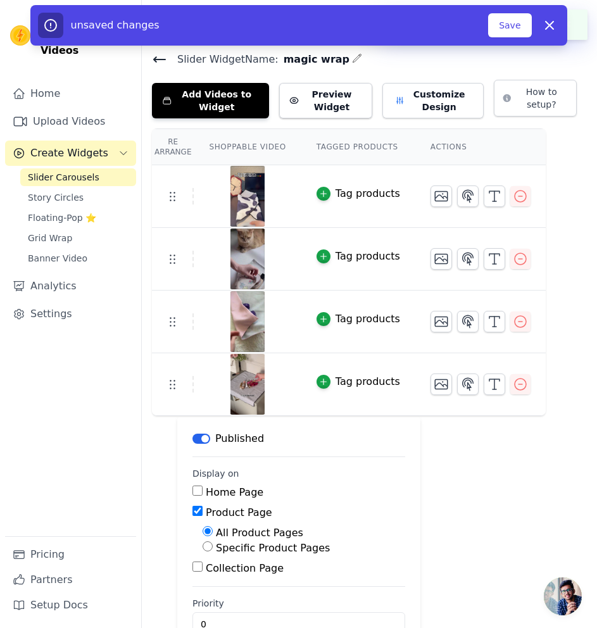
click at [206, 548] on input "Specific Product Pages" at bounding box center [208, 547] width 10 height 10
radio input "true"
click at [234, 574] on button "Select Products" at bounding box center [245, 577] width 85 height 22
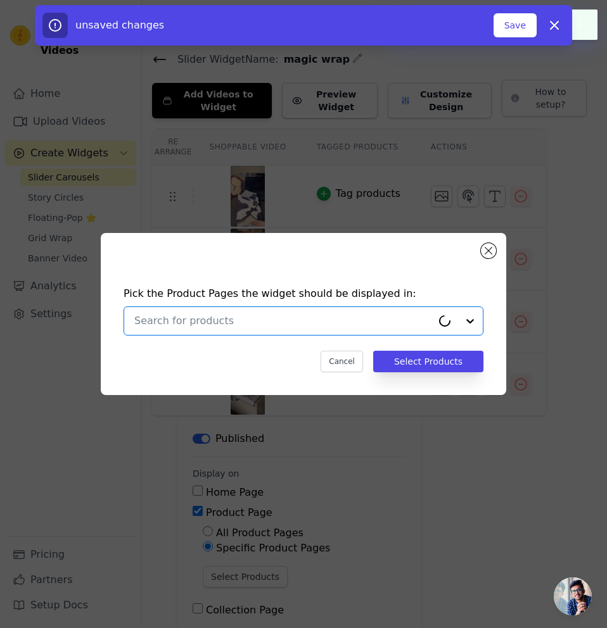
click at [327, 318] on input "text" at bounding box center [283, 321] width 298 height 15
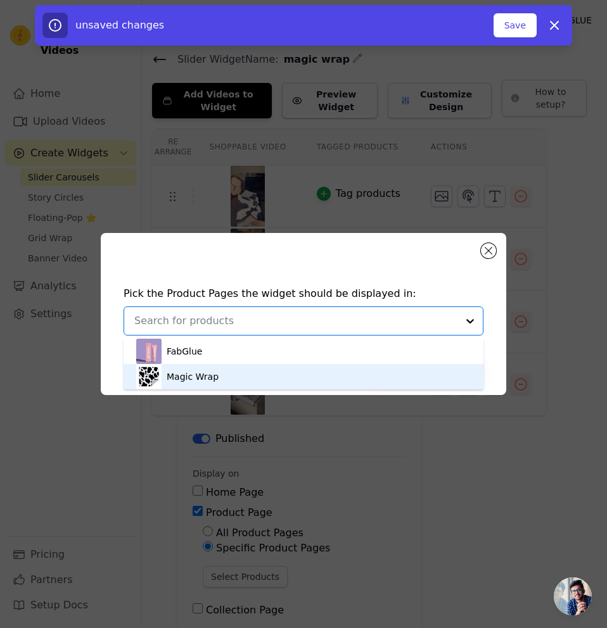
click at [305, 372] on div "Magic Wrap" at bounding box center [303, 376] width 334 height 25
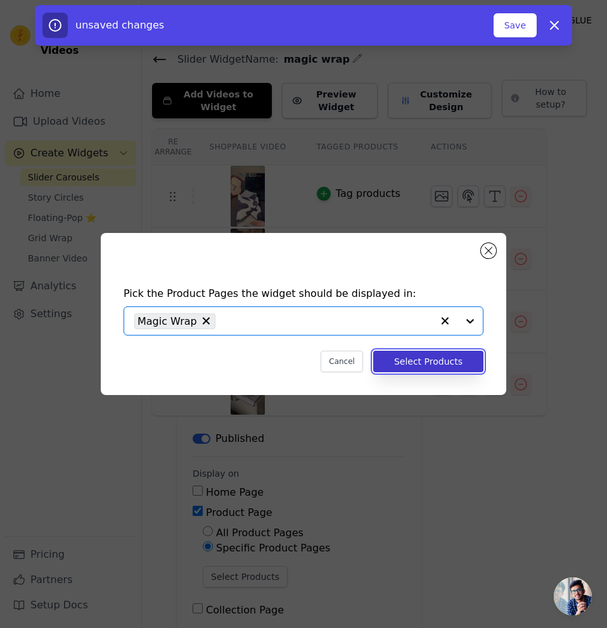
click at [422, 362] on button "Select Products" at bounding box center [428, 362] width 110 height 22
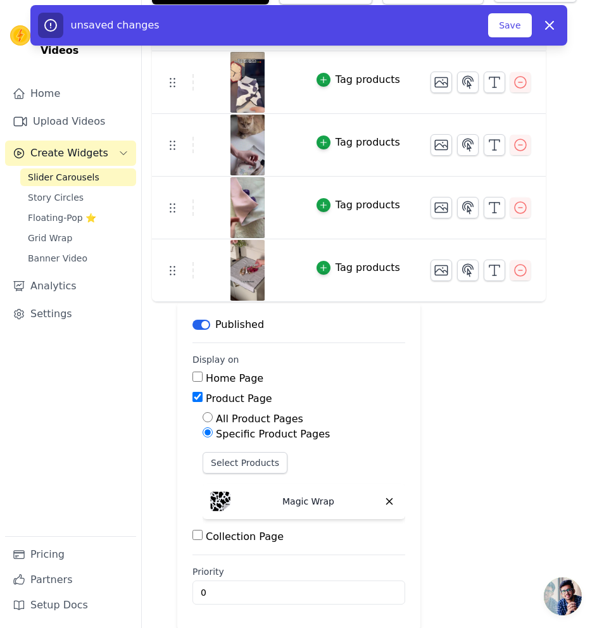
scroll to position [115, 0]
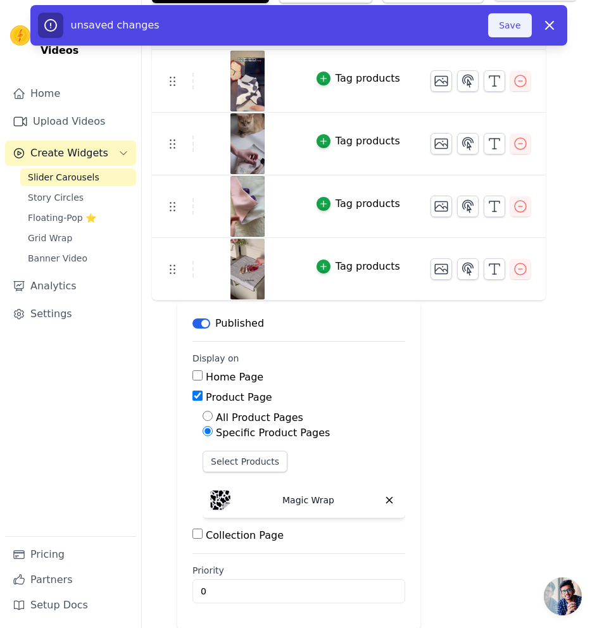
click at [513, 27] on button "Save" at bounding box center [509, 25] width 43 height 24
click at [499, 26] on button "Save" at bounding box center [509, 25] width 43 height 24
click at [500, 25] on button "Save" at bounding box center [509, 25] width 43 height 24
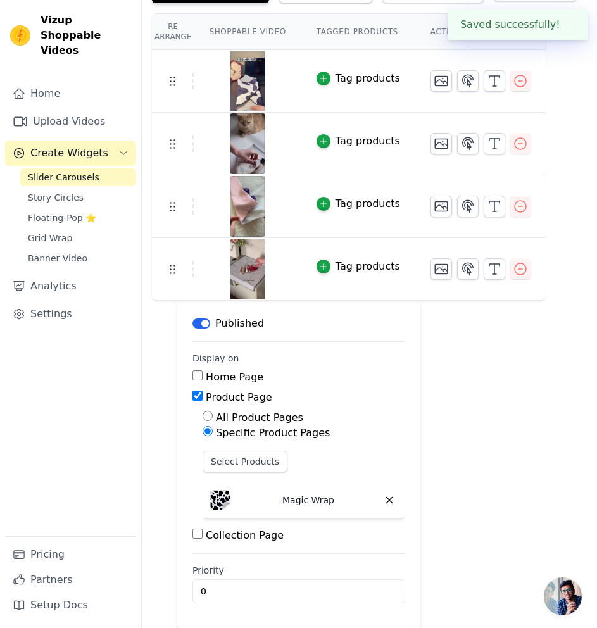
click at [500, 25] on th "Actions" at bounding box center [480, 32] width 130 height 36
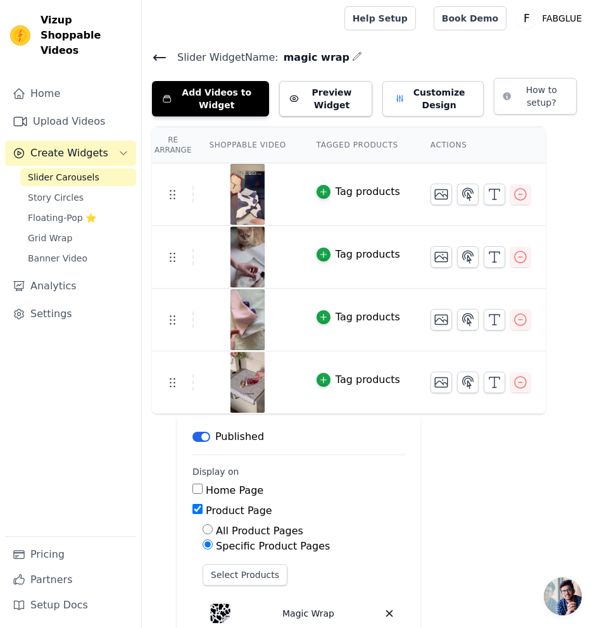
scroll to position [0, 0]
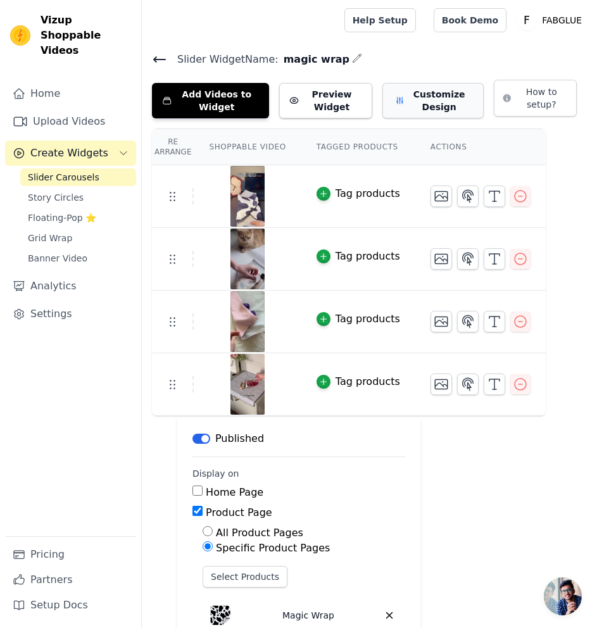
click at [399, 103] on icon "button" at bounding box center [400, 100] width 10 height 13
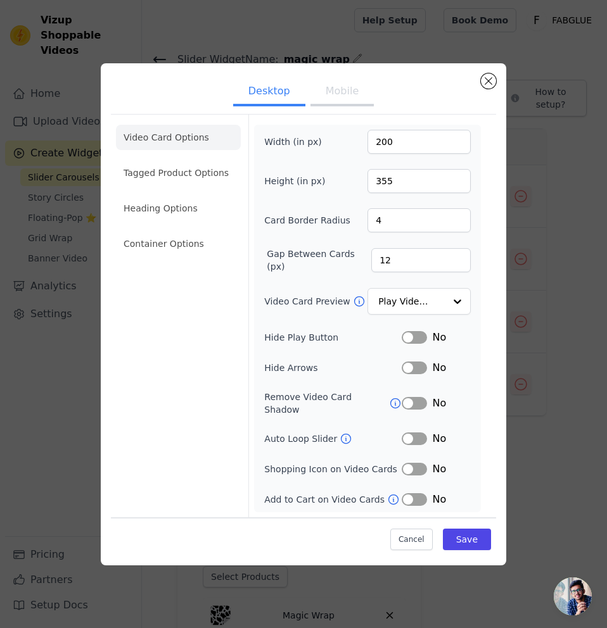
click at [341, 104] on button "Mobile" at bounding box center [341, 93] width 63 height 28
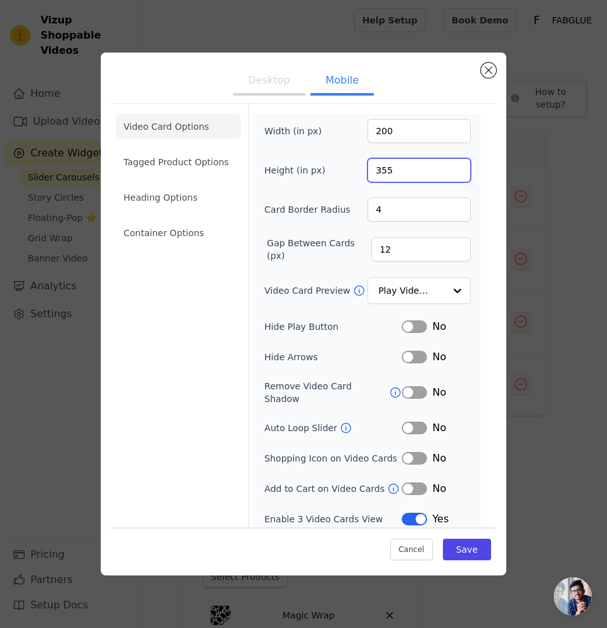
click at [411, 174] on input "355" at bounding box center [418, 170] width 103 height 24
click at [459, 174] on input "354" at bounding box center [418, 170] width 103 height 24
click at [459, 174] on input "353" at bounding box center [418, 170] width 103 height 24
click at [459, 174] on input "300" at bounding box center [418, 170] width 103 height 24
click at [455, 173] on input "210" at bounding box center [418, 170] width 103 height 24
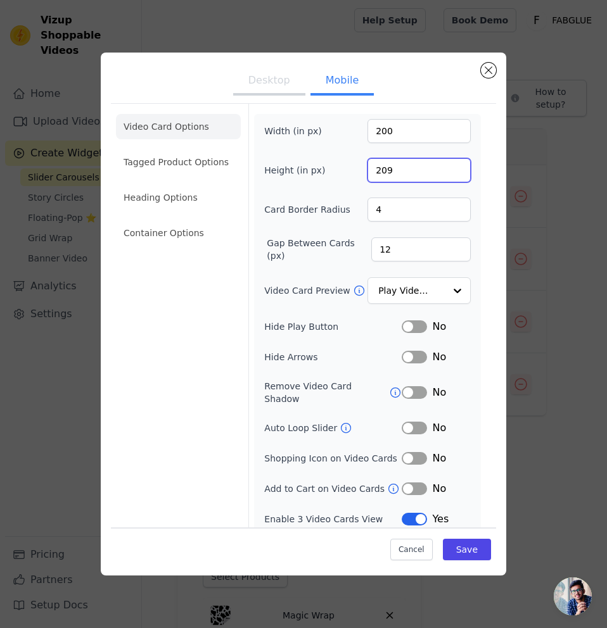
click at [455, 173] on input "209" at bounding box center [418, 170] width 103 height 24
click at [455, 173] on input "208" at bounding box center [418, 170] width 103 height 24
click at [455, 173] on input "207" at bounding box center [418, 170] width 103 height 24
click at [455, 173] on input "206" at bounding box center [418, 170] width 103 height 24
click at [455, 173] on input "205" at bounding box center [418, 170] width 103 height 24
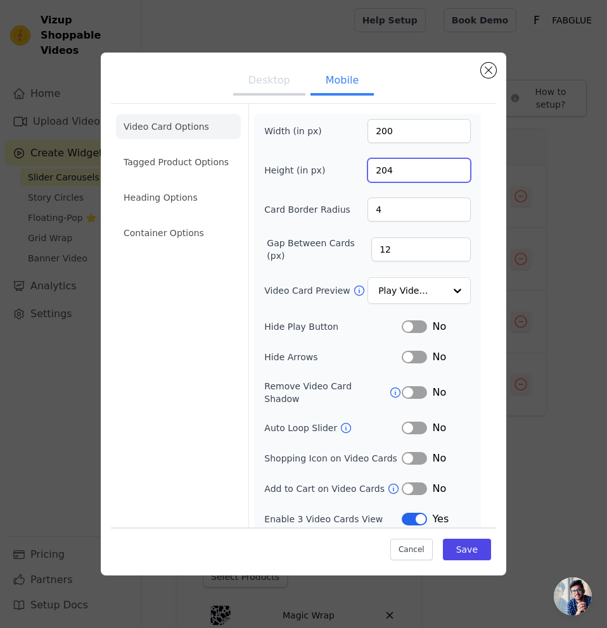
click at [455, 173] on input "204" at bounding box center [418, 170] width 103 height 24
click at [455, 173] on input "203" at bounding box center [418, 170] width 103 height 24
click at [455, 173] on input "202" at bounding box center [418, 170] width 103 height 24
click at [455, 173] on input "201" at bounding box center [418, 170] width 103 height 24
type input "200"
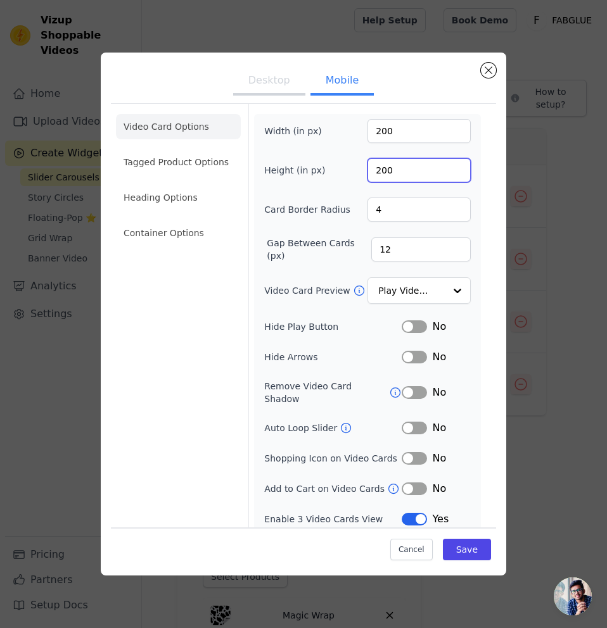
click at [455, 173] on input "200" at bounding box center [418, 170] width 103 height 24
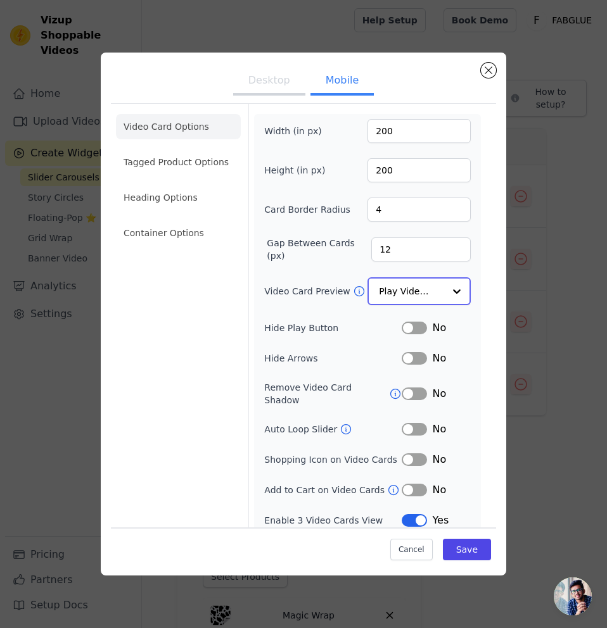
click at [438, 298] on input "Video Card Preview" at bounding box center [411, 291] width 65 height 25
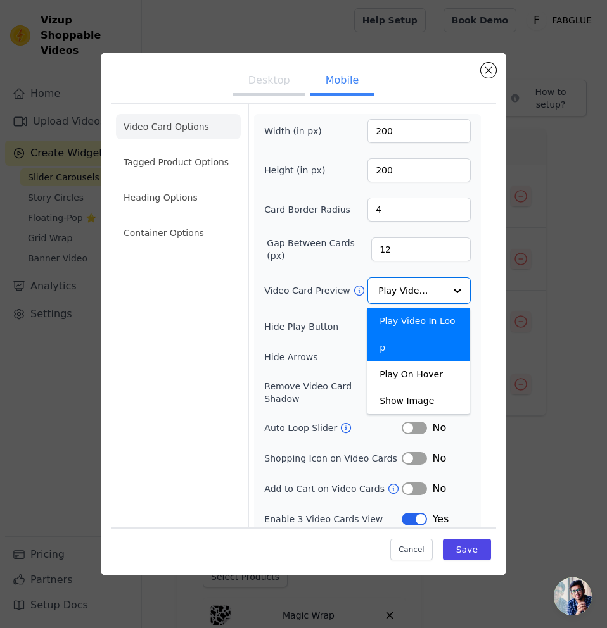
click at [232, 323] on div "Video Card Options Tagged Product Options Heading Options Container Options" at bounding box center [178, 320] width 125 height 433
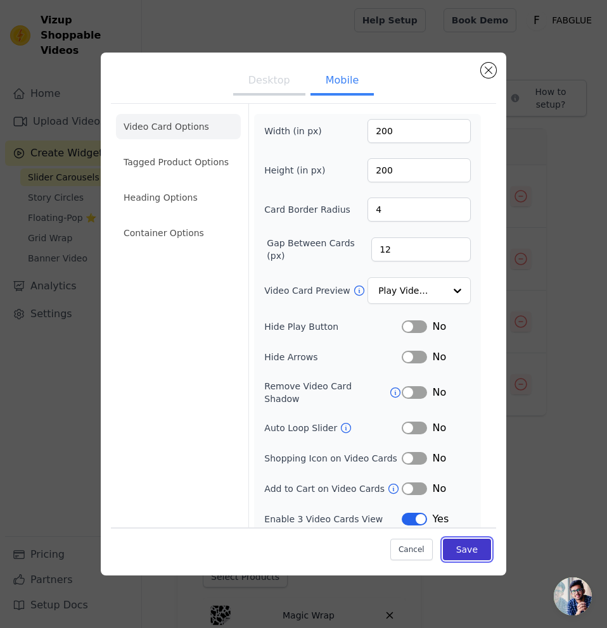
click at [469, 554] on button "Save" at bounding box center [467, 550] width 48 height 22
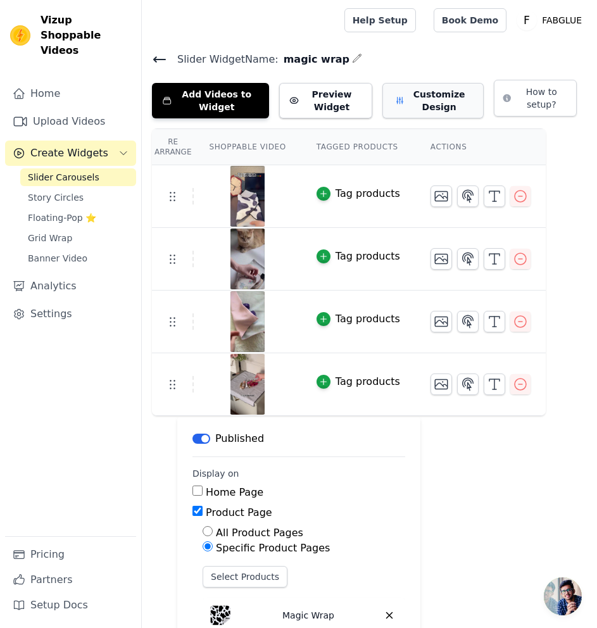
click at [428, 106] on button "Customize Design" at bounding box center [433, 100] width 101 height 35
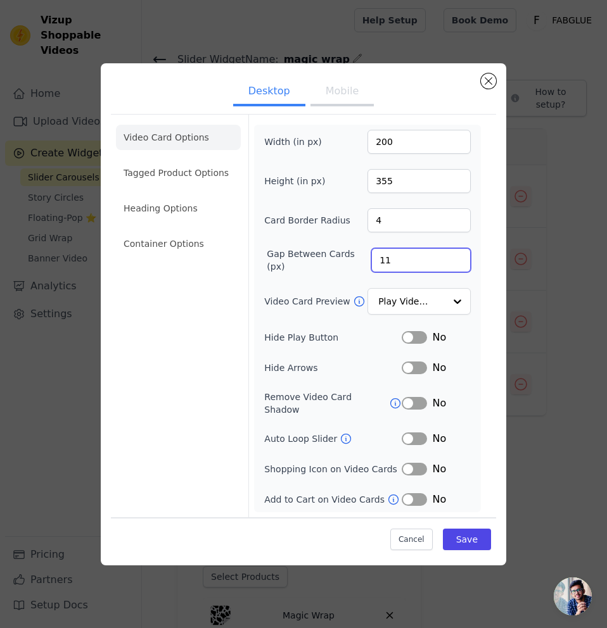
click at [458, 268] on input "11" at bounding box center [420, 260] width 99 height 24
click at [458, 268] on input "10" at bounding box center [420, 260] width 99 height 24
click at [458, 268] on input "9" at bounding box center [420, 260] width 99 height 24
click at [458, 268] on input "8" at bounding box center [420, 260] width 99 height 24
click at [458, 268] on input "5" at bounding box center [420, 260] width 99 height 24
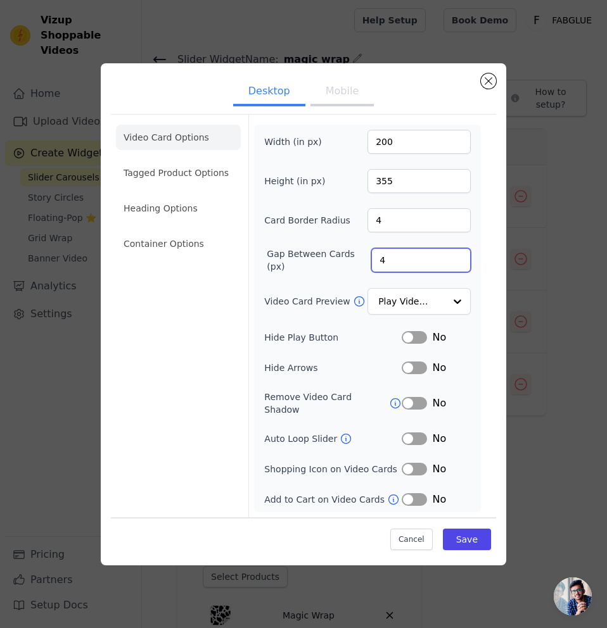
click at [458, 268] on input "4" at bounding box center [420, 260] width 99 height 24
click at [458, 268] on input "3" at bounding box center [420, 260] width 99 height 24
click at [458, 268] on input "2" at bounding box center [420, 260] width 99 height 24
type input "1"
click at [458, 268] on input "1" at bounding box center [420, 260] width 99 height 24
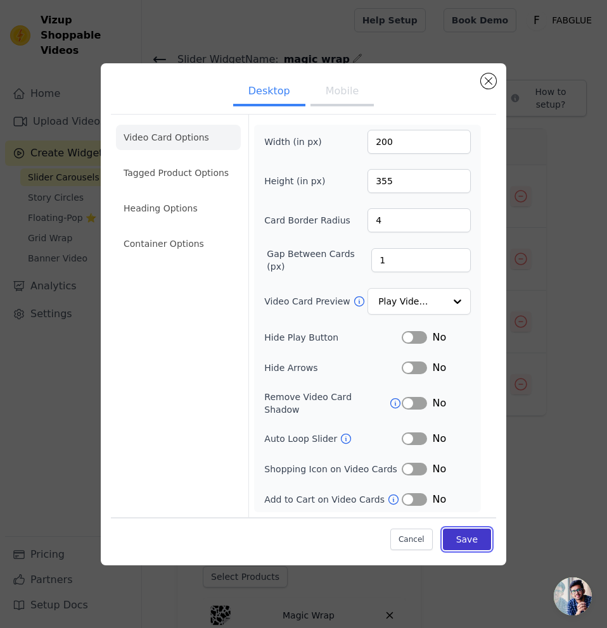
click at [460, 529] on button "Save" at bounding box center [467, 540] width 48 height 22
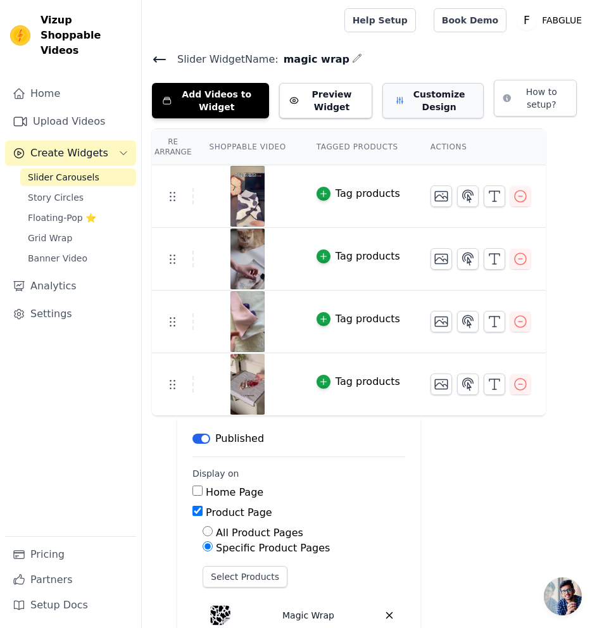
click at [404, 110] on button "Customize Design" at bounding box center [433, 100] width 101 height 35
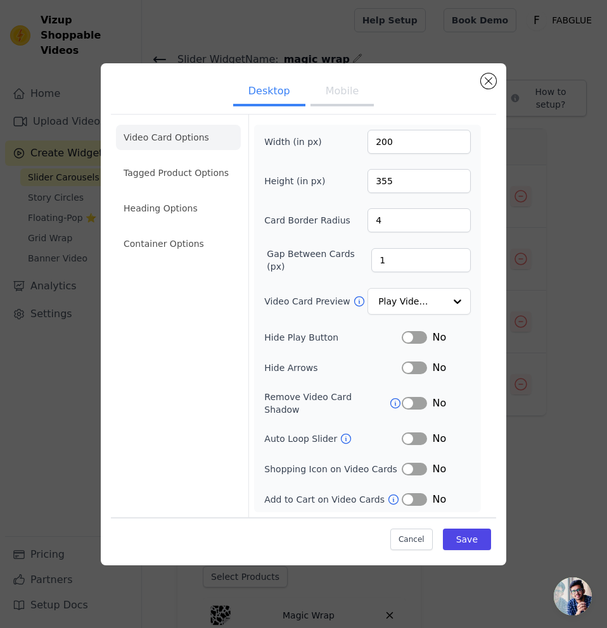
click at [339, 104] on button "Mobile" at bounding box center [341, 93] width 63 height 28
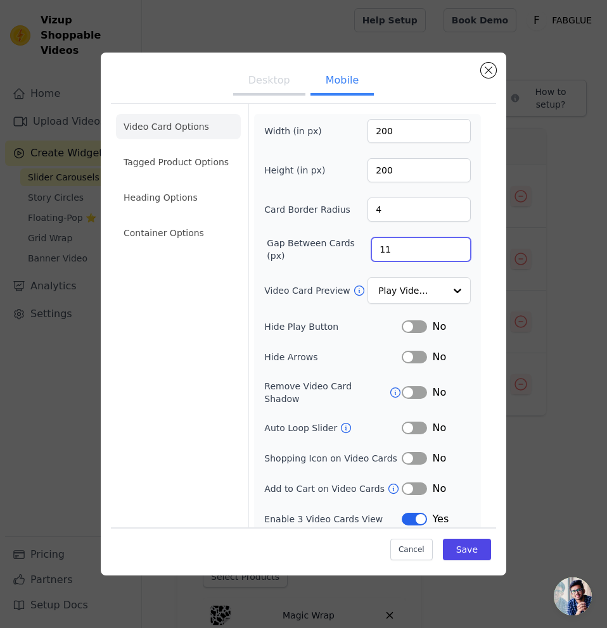
click at [460, 254] on input "11" at bounding box center [420, 250] width 99 height 24
click at [460, 254] on input "10" at bounding box center [420, 250] width 99 height 24
click at [460, 254] on input "9" at bounding box center [420, 250] width 99 height 24
click at [460, 254] on input "8" at bounding box center [420, 250] width 99 height 24
click at [460, 254] on input "7" at bounding box center [420, 250] width 99 height 24
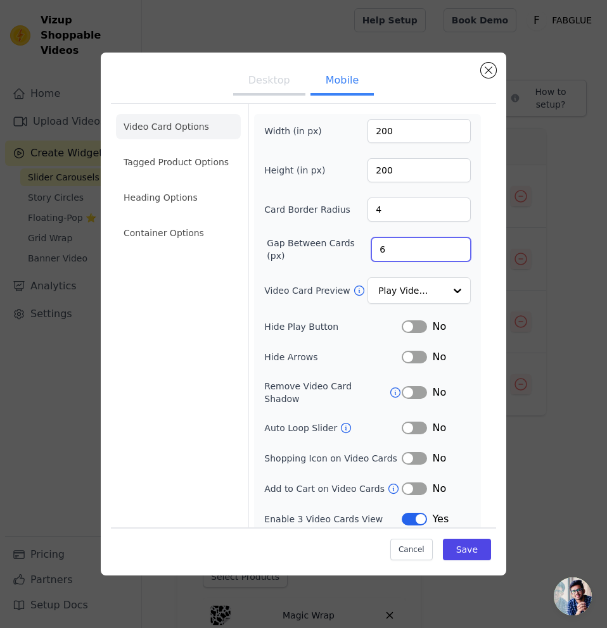
click at [460, 254] on input "6" at bounding box center [420, 250] width 99 height 24
click at [460, 254] on input "4" at bounding box center [420, 250] width 99 height 24
click at [460, 254] on input "3" at bounding box center [420, 250] width 99 height 24
click at [460, 254] on input "2" at bounding box center [420, 250] width 99 height 24
click at [460, 254] on input "1" at bounding box center [420, 250] width 99 height 24
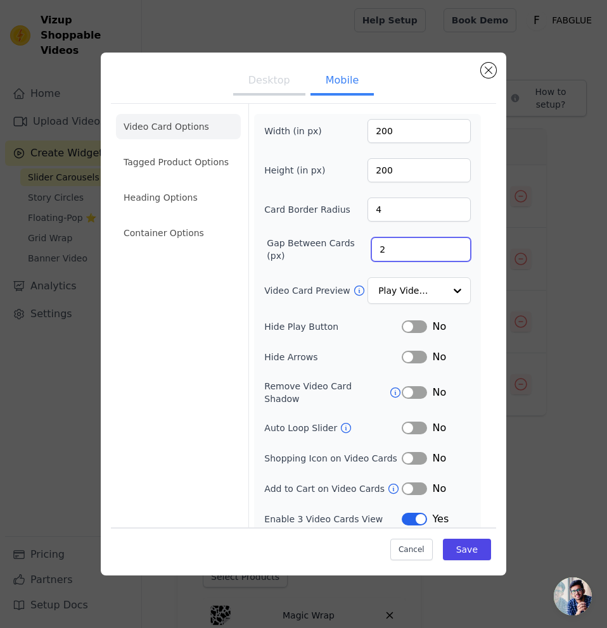
click at [458, 245] on input "2" at bounding box center [420, 250] width 99 height 24
click at [455, 255] on input "1" at bounding box center [420, 250] width 99 height 24
click at [455, 246] on input "2" at bounding box center [420, 250] width 99 height 24
click at [455, 246] on input "3" at bounding box center [420, 250] width 99 height 24
type input "4"
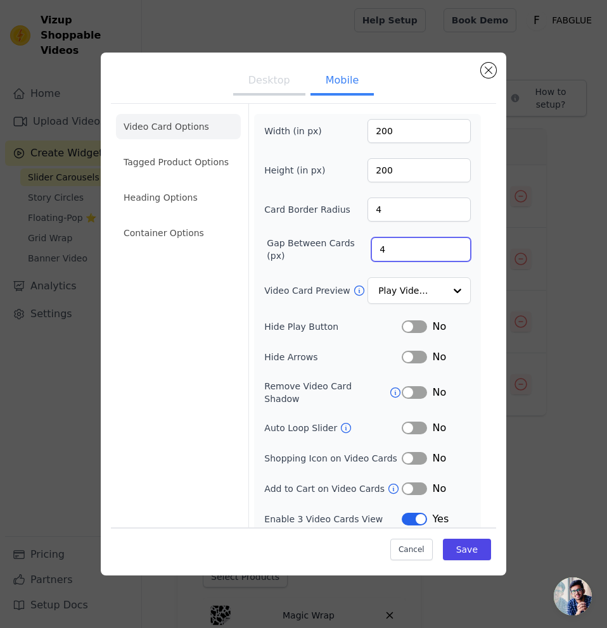
click at [455, 246] on input "4" at bounding box center [420, 250] width 99 height 24
click at [472, 549] on button "Save" at bounding box center [467, 550] width 48 height 22
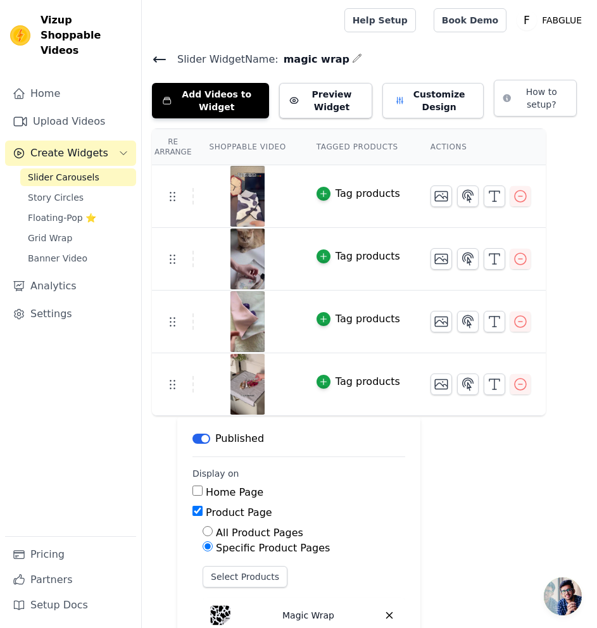
click at [442, 79] on div "Add Videos to Widget Preview Widget Customize Design" at bounding box center [323, 98] width 342 height 41
click at [443, 106] on button "Customize Design" at bounding box center [433, 100] width 101 height 35
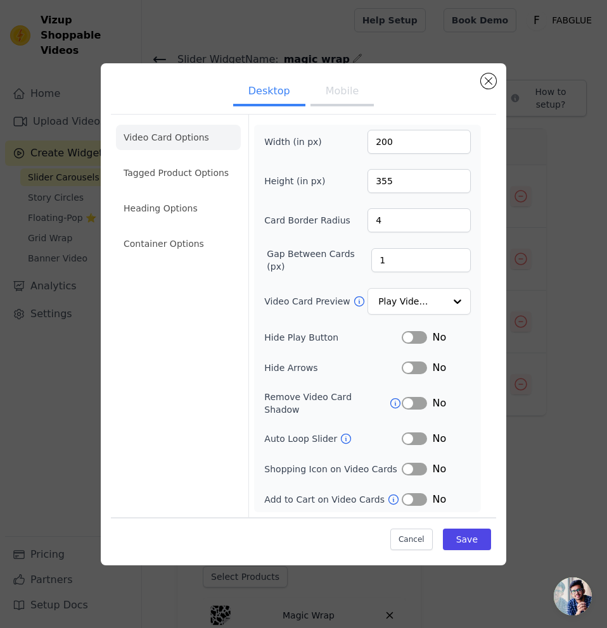
click at [345, 103] on button "Mobile" at bounding box center [341, 93] width 63 height 28
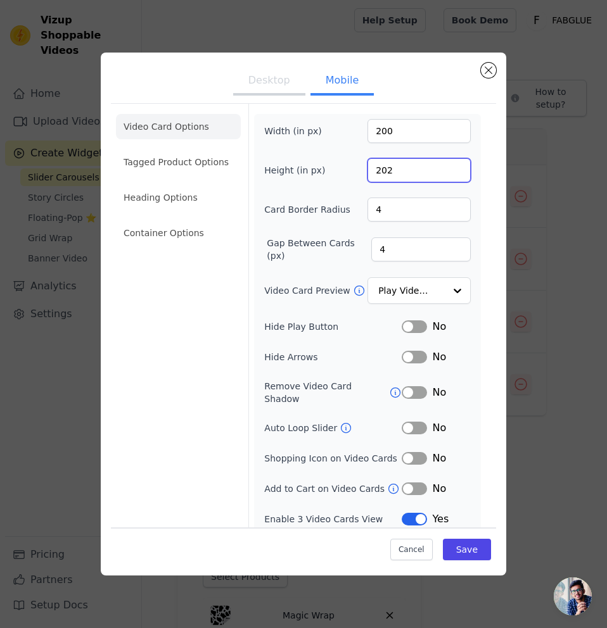
click at [459, 166] on input "202" at bounding box center [418, 170] width 103 height 24
click at [459, 166] on input "203" at bounding box center [418, 170] width 103 height 24
click at [459, 166] on input "204" at bounding box center [418, 170] width 103 height 24
click at [459, 166] on input "246" at bounding box center [418, 170] width 103 height 24
click at [459, 166] on input "247" at bounding box center [418, 170] width 103 height 24
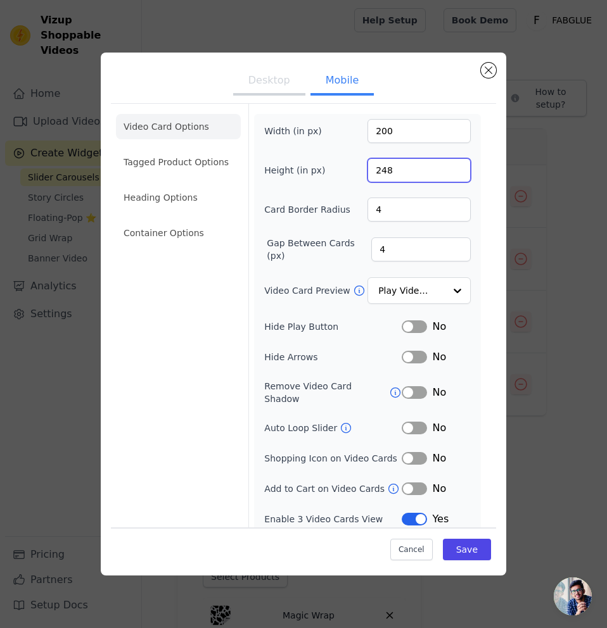
click at [459, 166] on input "248" at bounding box center [418, 170] width 103 height 24
click at [456, 162] on input "248" at bounding box center [418, 170] width 103 height 24
click at [457, 167] on input "249" at bounding box center [418, 170] width 103 height 24
type input "250"
click at [457, 167] on input "250" at bounding box center [418, 170] width 103 height 24
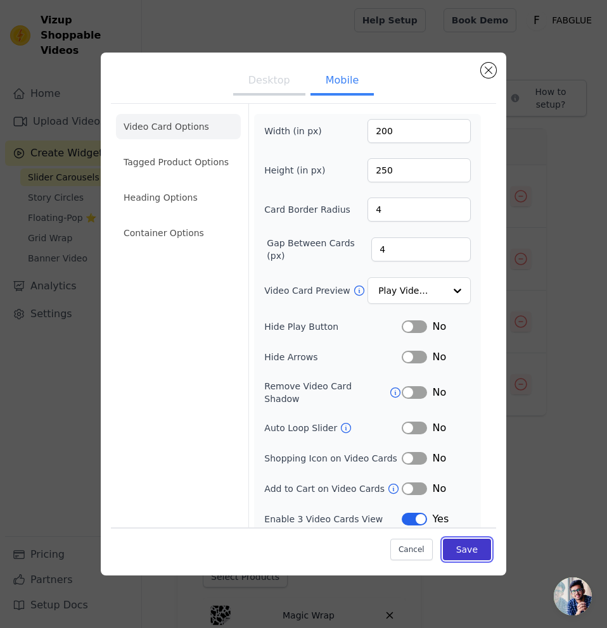
click at [455, 550] on button "Save" at bounding box center [467, 550] width 48 height 22
